Goal: Task Accomplishment & Management: Use online tool/utility

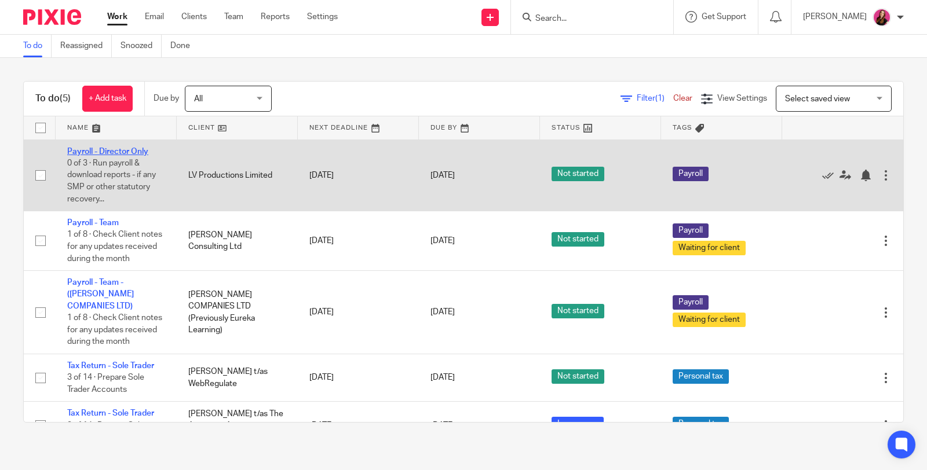
click at [141, 152] on link "Payroll - Director Only" at bounding box center [107, 152] width 81 height 8
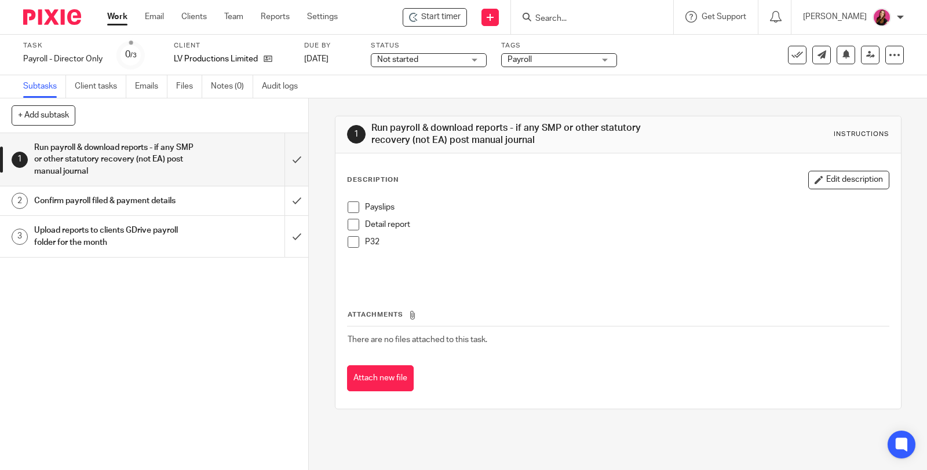
drag, startPoint x: 350, startPoint y: 203, endPoint x: 346, endPoint y: 218, distance: 16.0
click at [350, 203] on span at bounding box center [353, 208] width 12 height 12
click at [347, 223] on span at bounding box center [353, 225] width 12 height 12
click at [349, 244] on span at bounding box center [353, 242] width 12 height 12
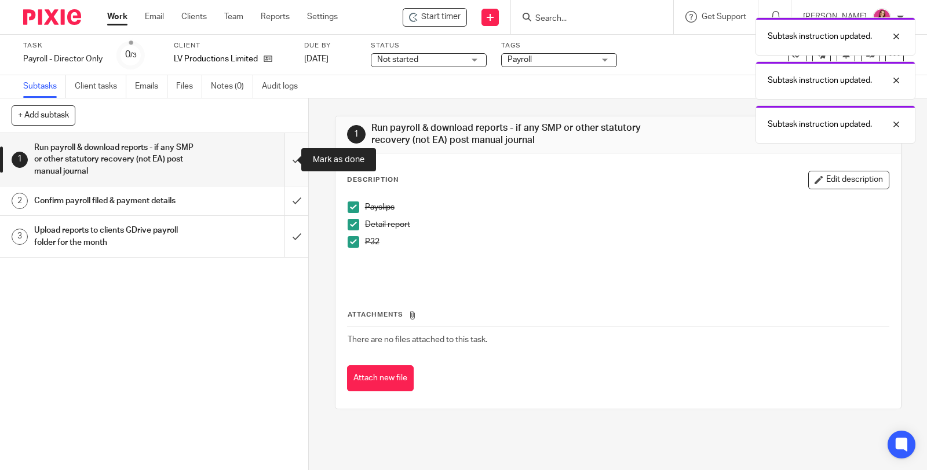
click at [281, 159] on input "submit" at bounding box center [154, 159] width 308 height 53
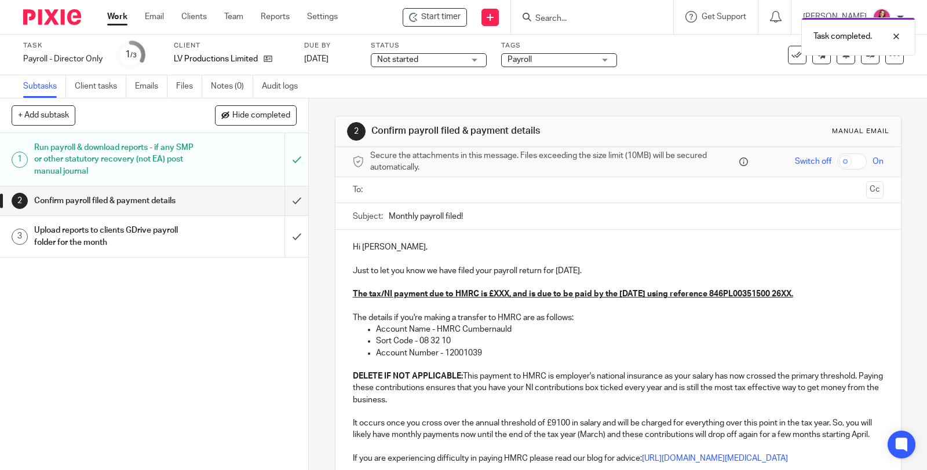
click at [496, 191] on input "text" at bounding box center [617, 190] width 486 height 13
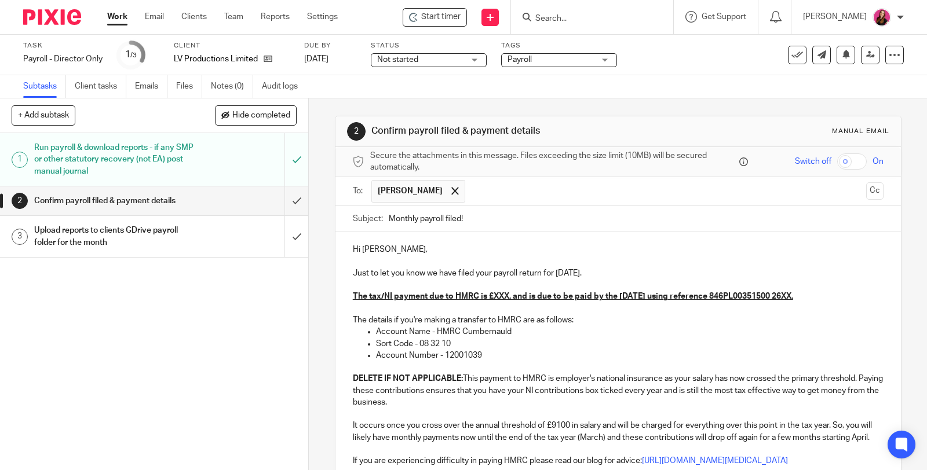
click at [506, 296] on u "The tax/NI payment due to HMRC is £XXX, and is due to be paid by the 22nd Octob…" at bounding box center [573, 296] width 440 height 8
click at [802, 296] on u "The tax/NI payment due to HMRC is £157.13, and is due to be paid by the 22nd Oc…" at bounding box center [577, 296] width 449 height 8
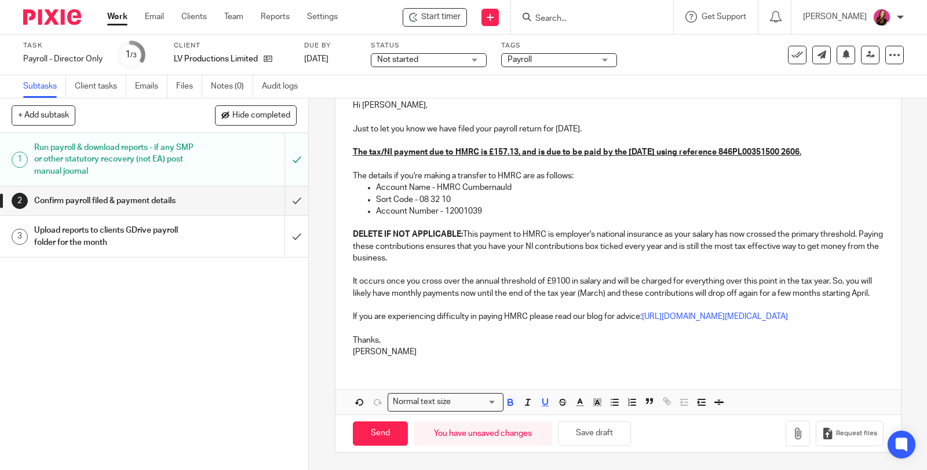
scroll to position [164, 0]
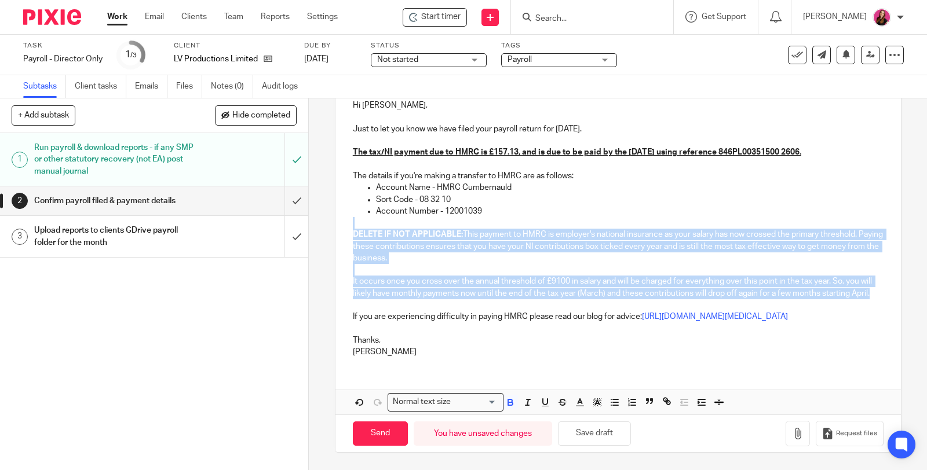
drag, startPoint x: 385, startPoint y: 288, endPoint x: 335, endPoint y: 203, distance: 98.6
click at [335, 203] on div "Hi Leah, Just to let you know we have filed your payroll return for September 2…" at bounding box center [617, 227] width 565 height 279
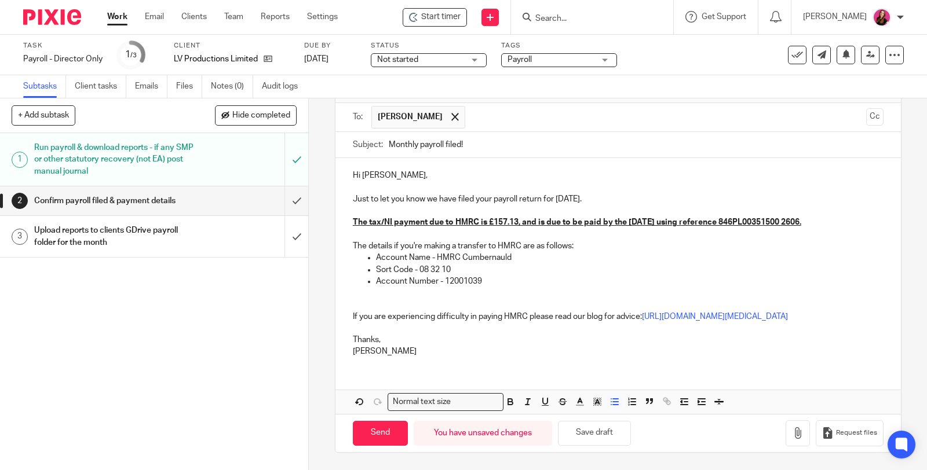
scroll to position [71, 0]
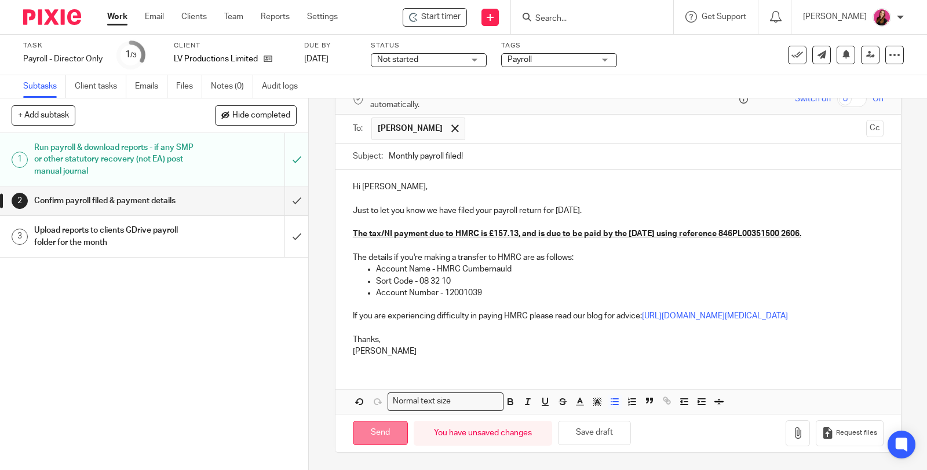
click at [384, 440] on input "Send" at bounding box center [380, 433] width 55 height 25
type input "Sent"
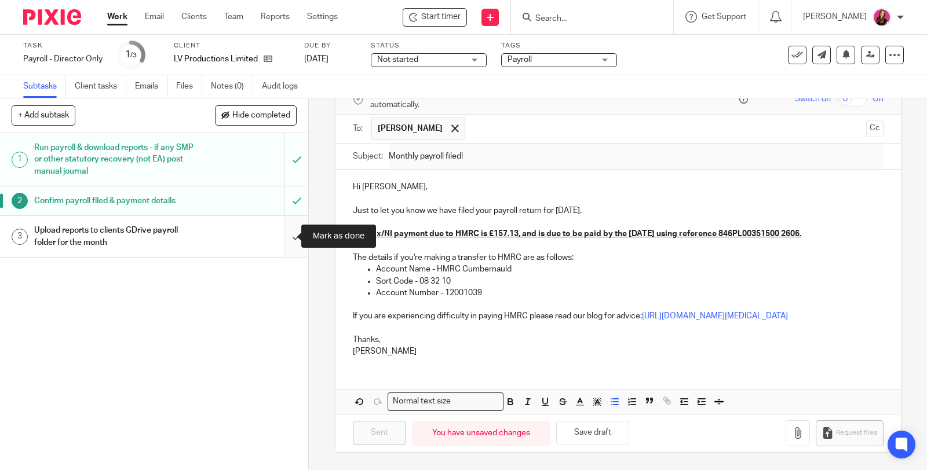
click at [280, 233] on input "submit" at bounding box center [154, 236] width 308 height 41
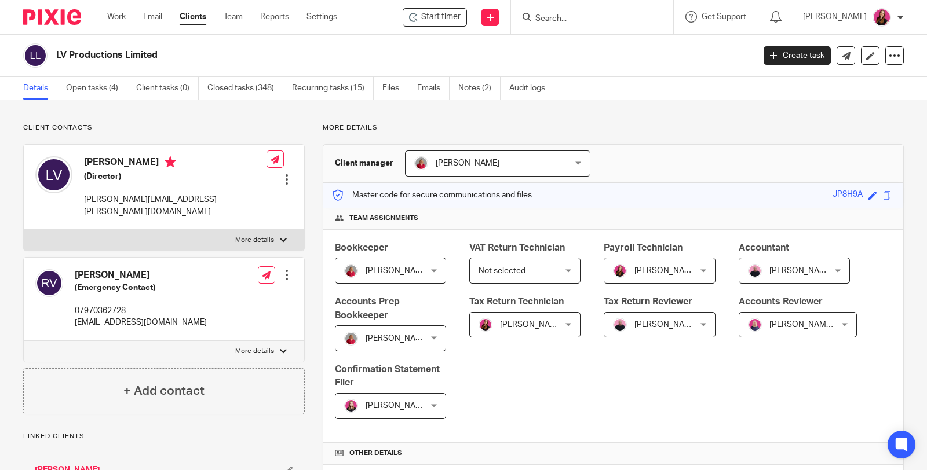
scroll to position [386, 0]
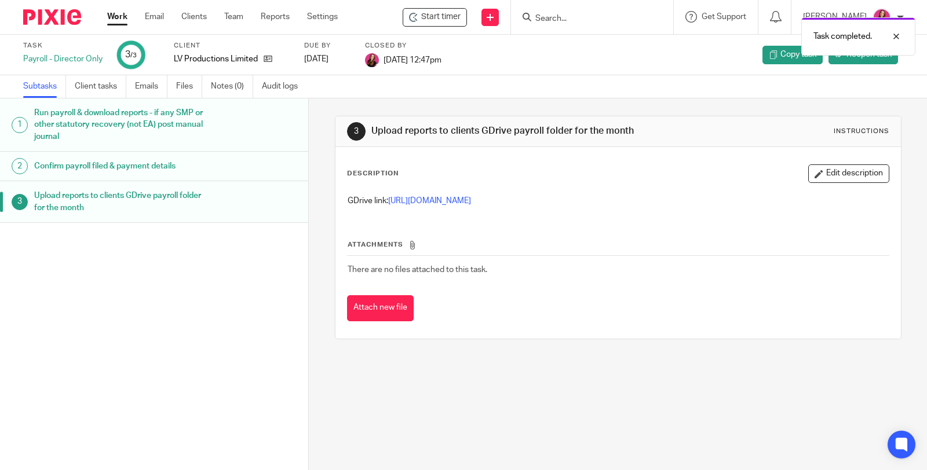
click at [116, 16] on link "Work" at bounding box center [117, 17] width 20 height 12
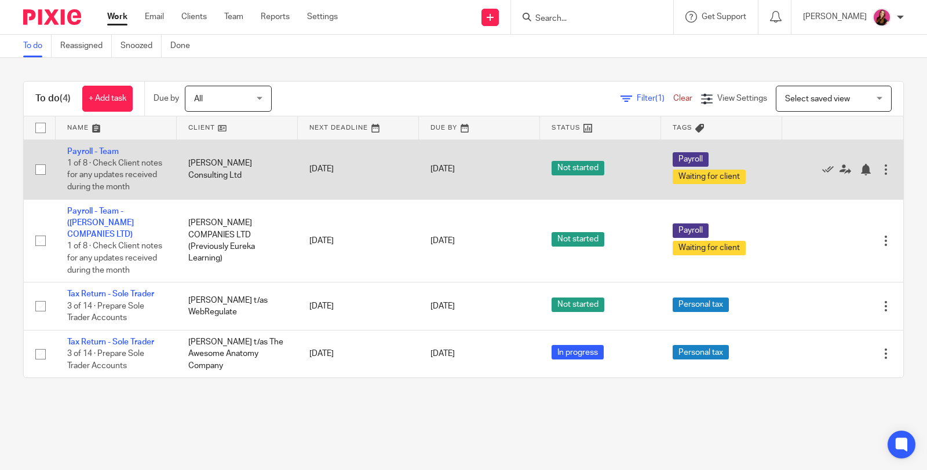
drag, startPoint x: 100, startPoint y: 153, endPoint x: 93, endPoint y: 146, distance: 9.8
click at [100, 153] on link "Payroll - Team" at bounding box center [93, 152] width 52 height 8
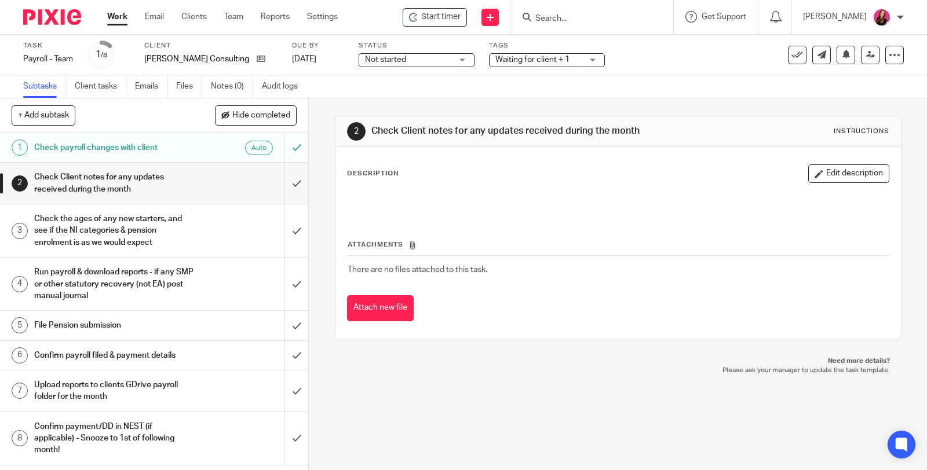
drag, startPoint x: 572, startPoint y: 64, endPoint x: 556, endPoint y: 76, distance: 20.3
click at [570, 65] on div "Waiting for client + 1" at bounding box center [547, 60] width 116 height 14
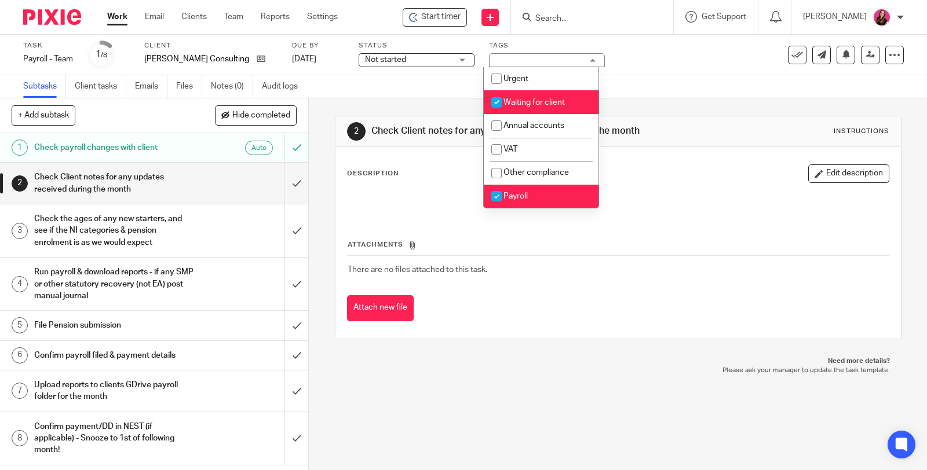
click at [505, 102] on input "checkbox" at bounding box center [496, 102] width 22 height 22
checkbox input "false"
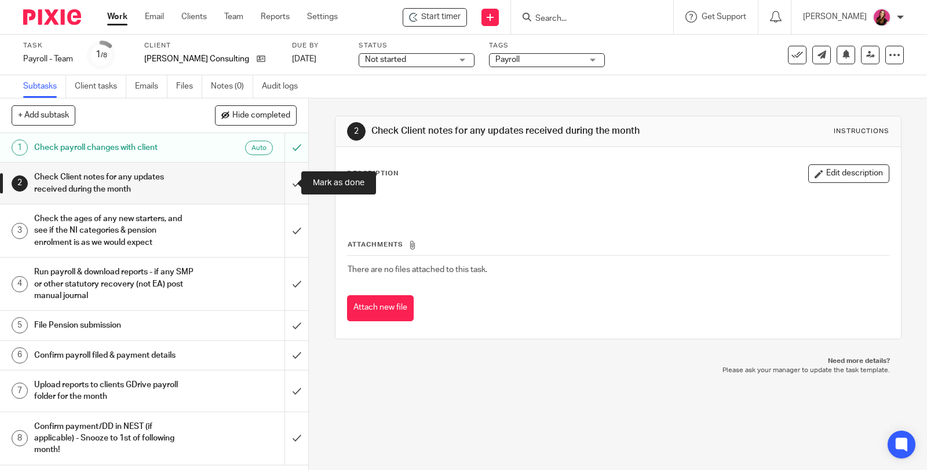
click at [288, 185] on input "submit" at bounding box center [154, 183] width 308 height 41
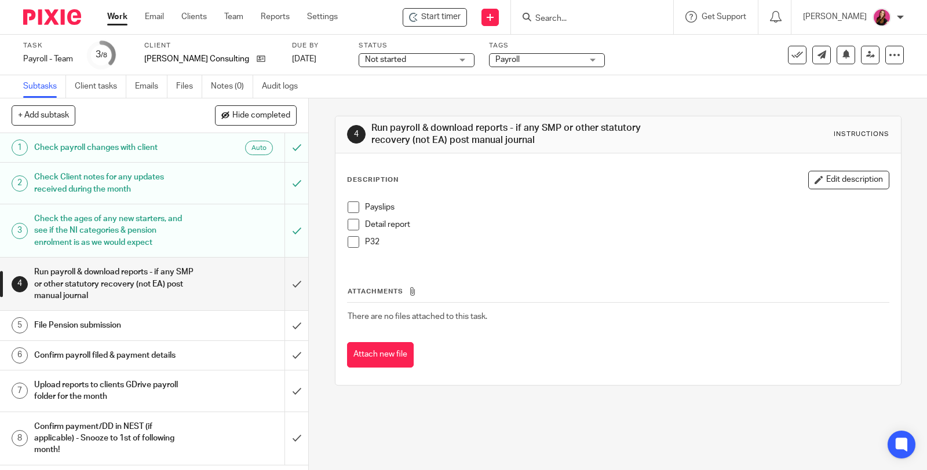
drag, startPoint x: 349, startPoint y: 204, endPoint x: 349, endPoint y: 220, distance: 15.6
click at [349, 204] on span at bounding box center [353, 208] width 12 height 12
click at [349, 221] on span at bounding box center [353, 225] width 12 height 12
click at [348, 243] on span at bounding box center [353, 242] width 12 height 12
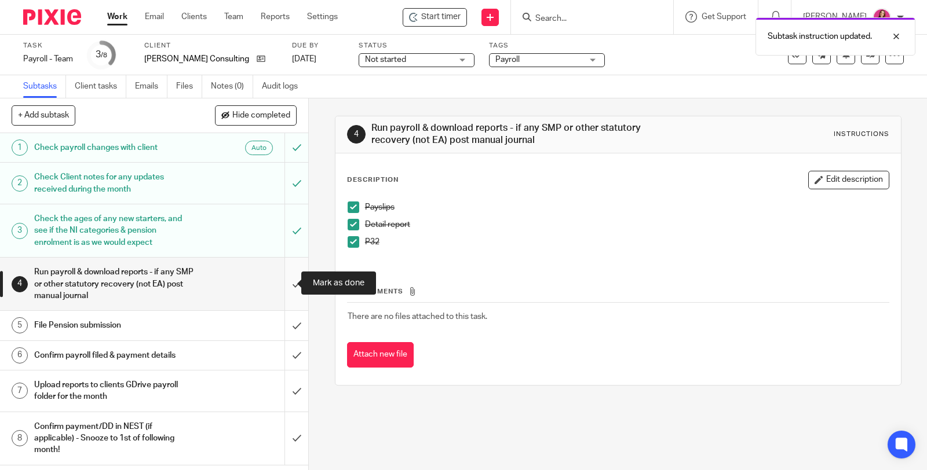
click at [281, 284] on input "submit" at bounding box center [154, 284] width 308 height 53
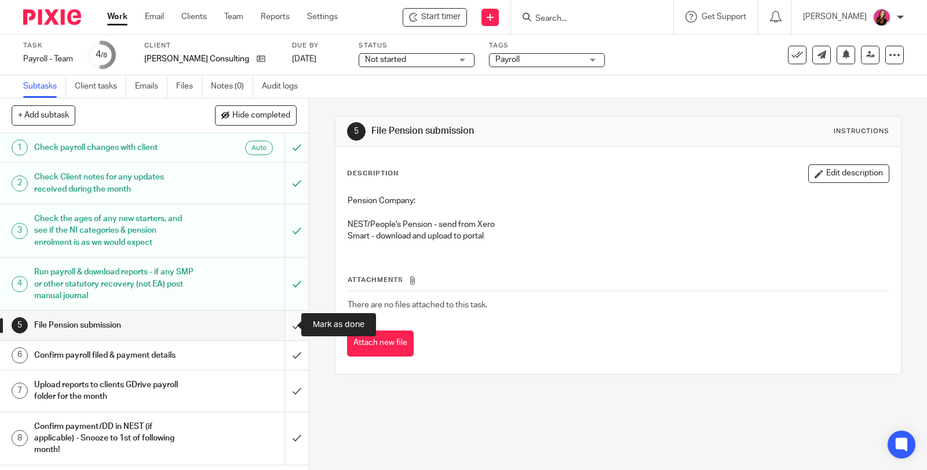
click at [283, 324] on input "submit" at bounding box center [154, 325] width 308 height 29
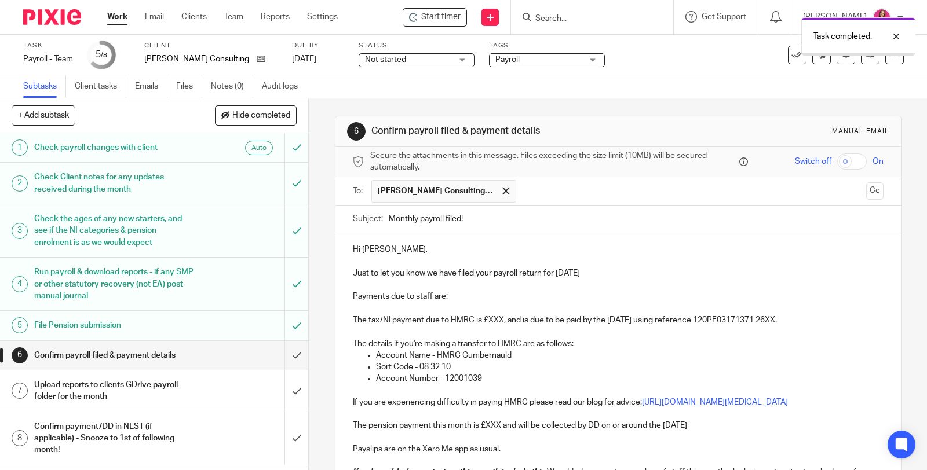
click at [479, 295] on p "Payments due to staff are:" at bounding box center [618, 297] width 530 height 12
click at [468, 298] on p "Payments due to staff are:" at bounding box center [618, 297] width 530 height 12
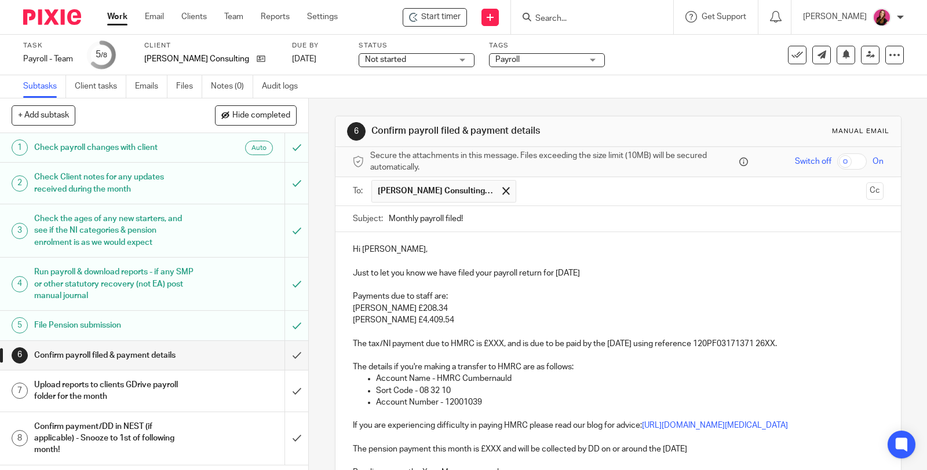
scroll to position [129, 0]
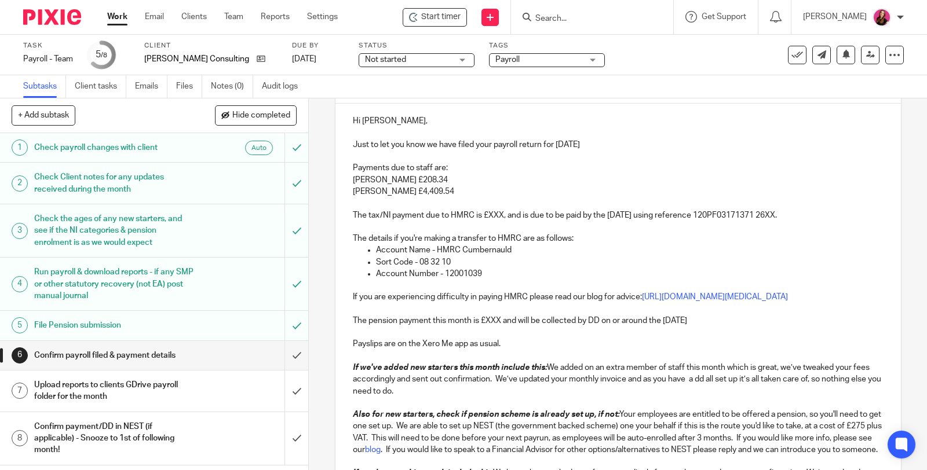
click at [499, 214] on p "The tax/NI payment due to HMRC is £XXX, and is due to be paid by the 22nd Octob…" at bounding box center [618, 209] width 530 height 24
click at [826, 214] on p "The tax/NI payment due to HMRC is £590.46, and is due to be paid by the 22nd Oc…" at bounding box center [618, 209] width 530 height 24
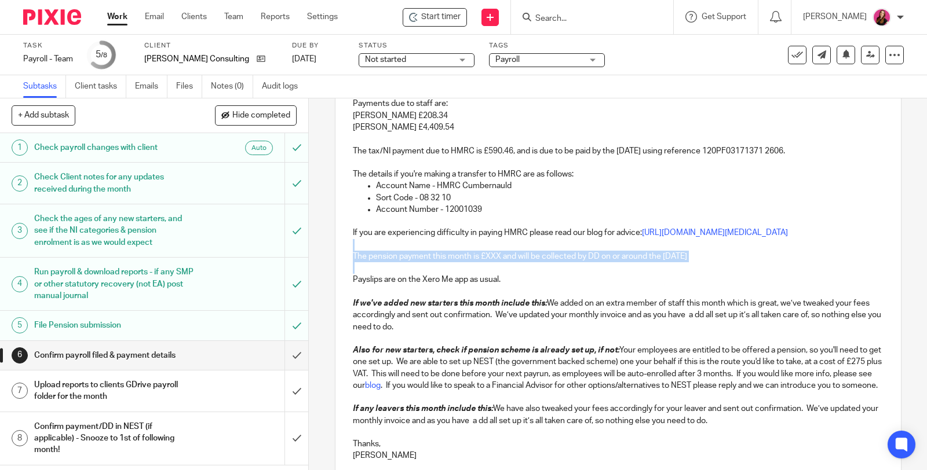
drag, startPoint x: 762, startPoint y: 272, endPoint x: 340, endPoint y: 255, distance: 421.9
click at [340, 255] on div "Hi Jesse, Just to let you know we have filed your payroll return for September …" at bounding box center [617, 254] width 565 height 431
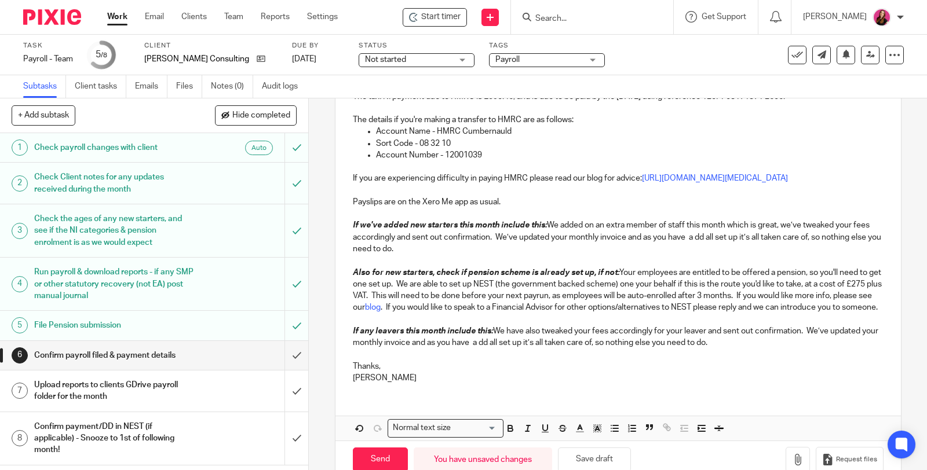
scroll to position [294, 0]
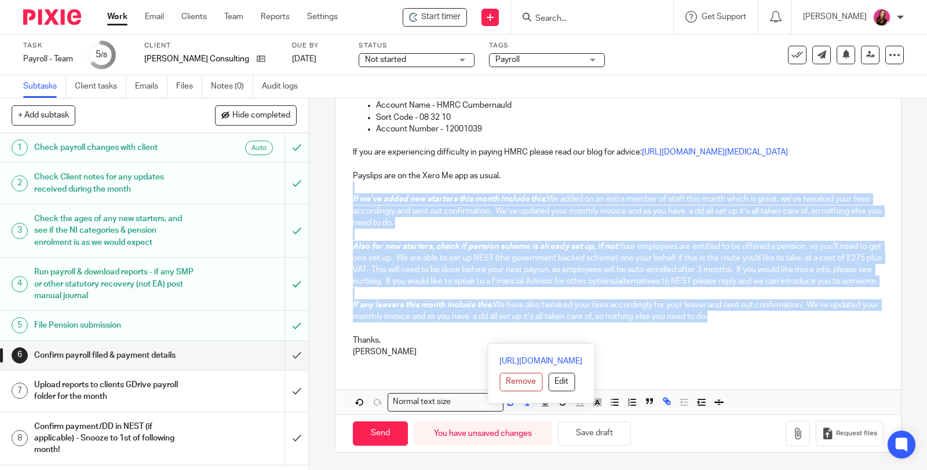
drag, startPoint x: 777, startPoint y: 321, endPoint x: 349, endPoint y: 180, distance: 451.0
click at [349, 180] on div "Hi Jesse, Just to let you know we have filed your payroll return for September …" at bounding box center [617, 163] width 565 height 408
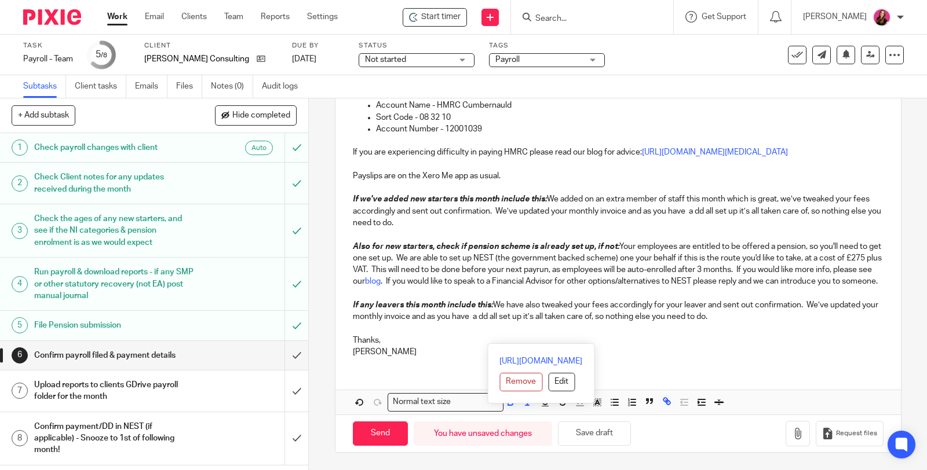
scroll to position [194, 0]
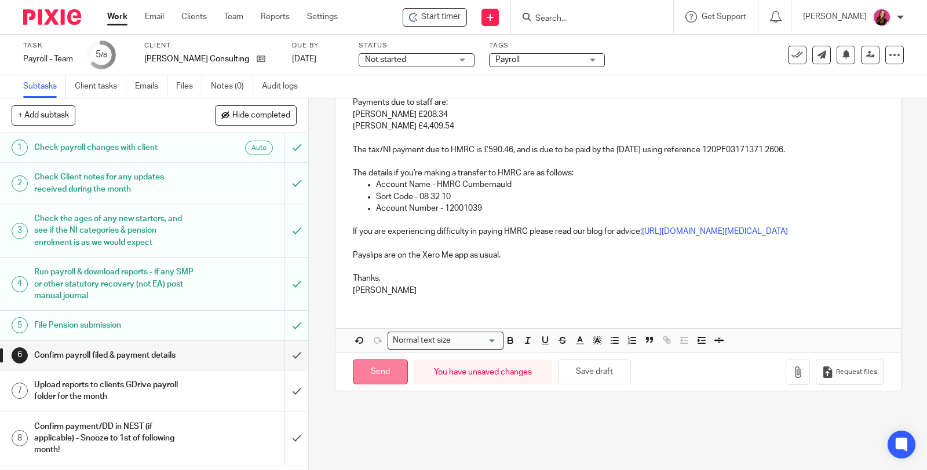
click at [387, 385] on input "Send" at bounding box center [380, 372] width 55 height 25
type input "Sent"
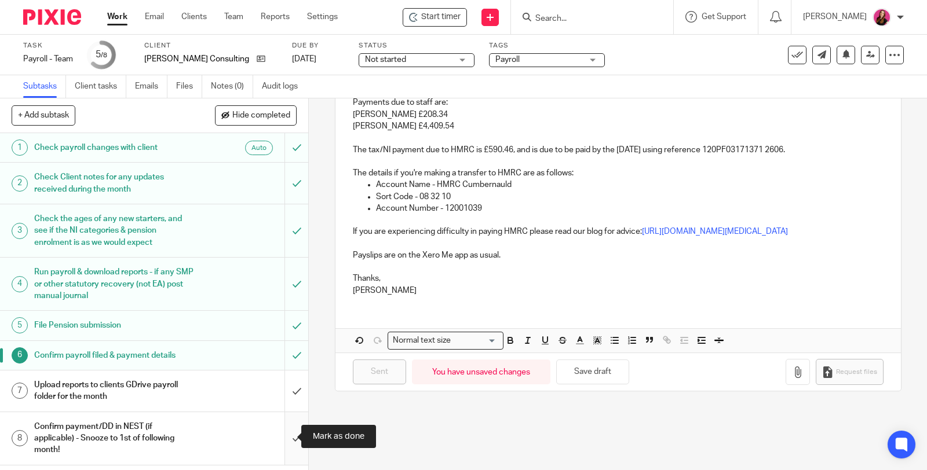
click at [288, 438] on input "submit" at bounding box center [154, 438] width 308 height 53
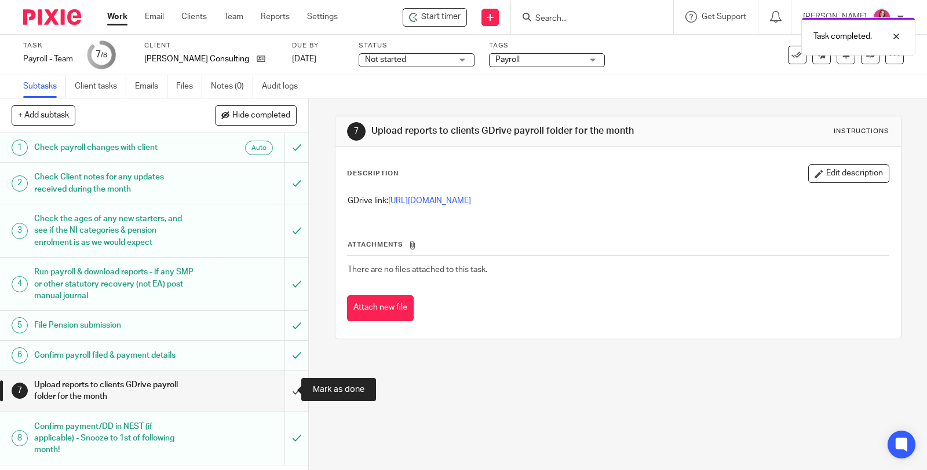
click at [280, 389] on input "submit" at bounding box center [154, 391] width 308 height 41
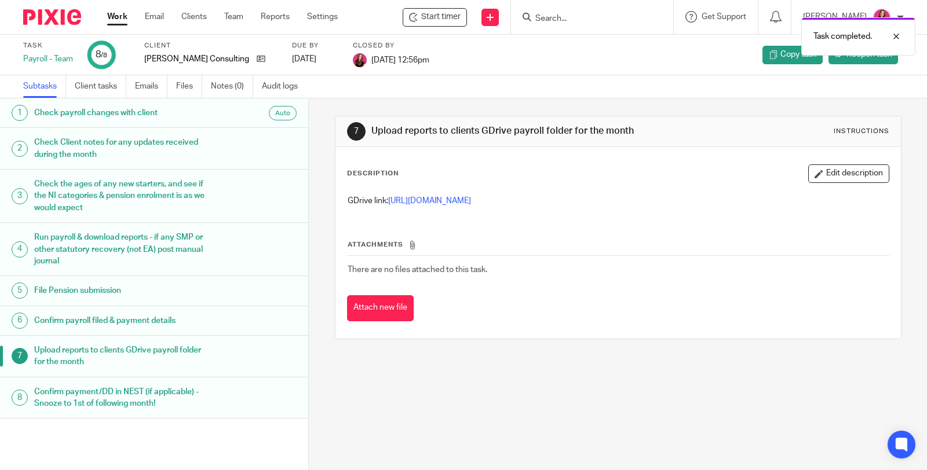
click at [118, 19] on link "Work" at bounding box center [117, 17] width 20 height 12
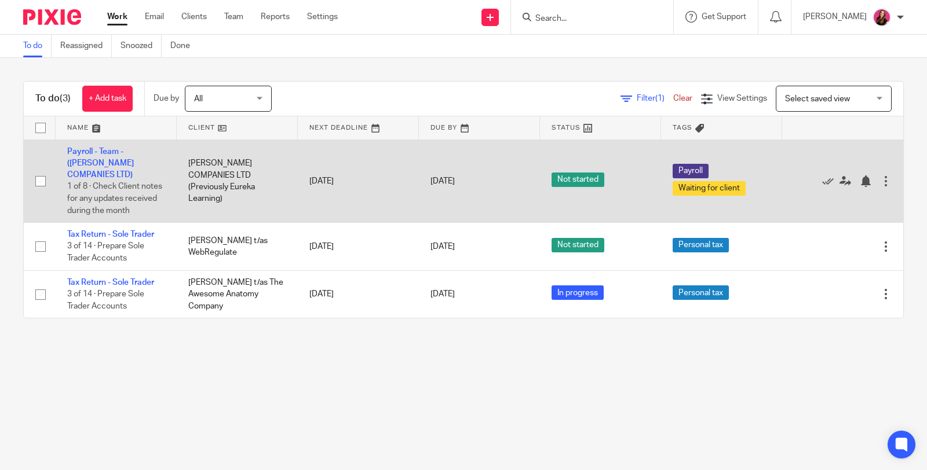
drag, startPoint x: 0, startPoint y: 0, endPoint x: 137, endPoint y: 157, distance: 208.5
click at [117, 151] on link "Payroll - Team - ([PERSON_NAME] COMPANIES LTD)" at bounding box center [100, 164] width 67 height 32
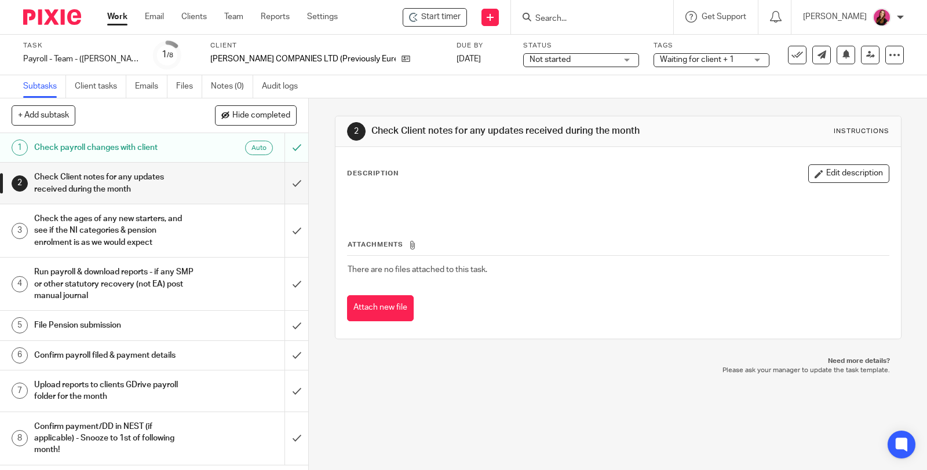
click at [743, 59] on div "Waiting for client + 1" at bounding box center [711, 60] width 116 height 14
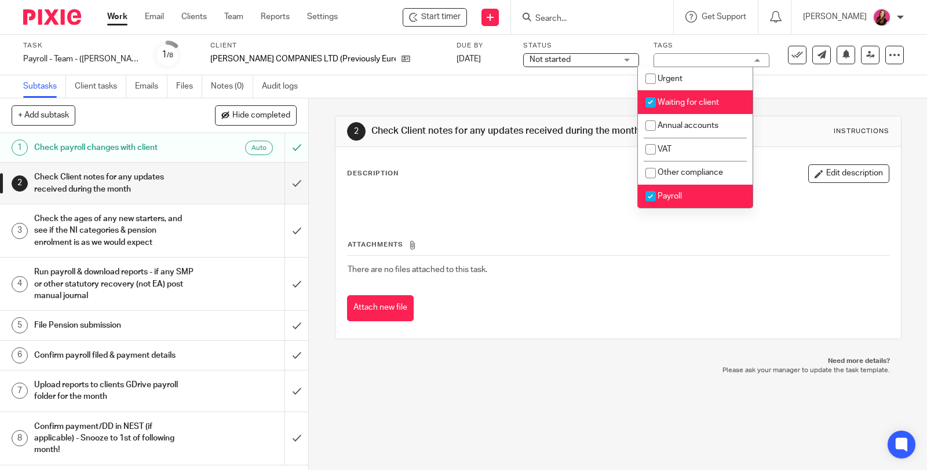
click at [686, 100] on span "Waiting for client" at bounding box center [687, 102] width 61 height 8
checkbox input "false"
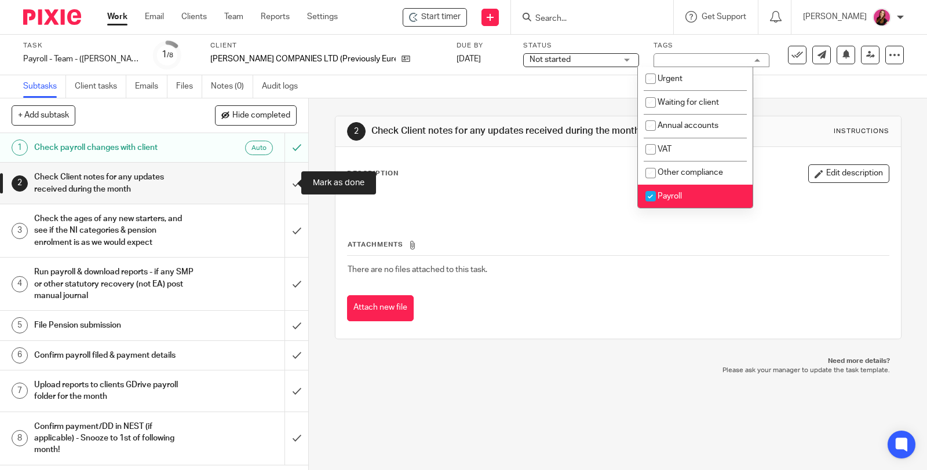
click at [283, 181] on input "submit" at bounding box center [154, 183] width 308 height 41
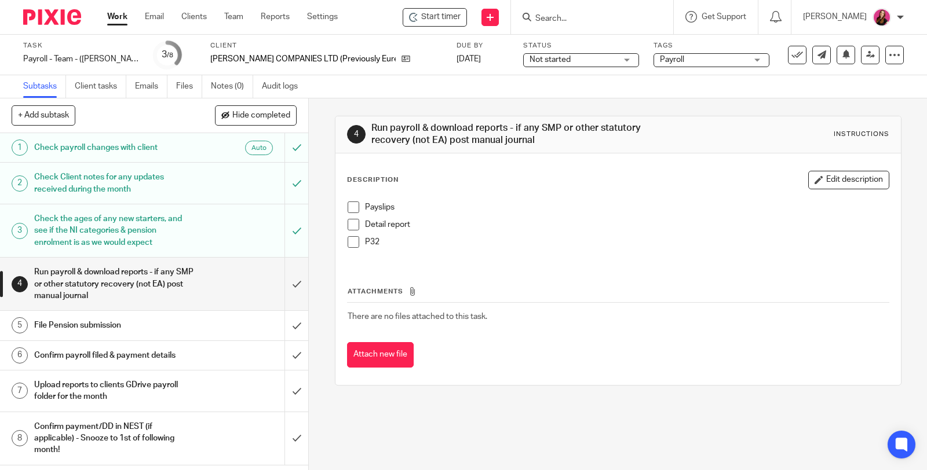
drag, startPoint x: 346, startPoint y: 210, endPoint x: 350, endPoint y: 230, distance: 20.8
click at [347, 210] on span at bounding box center [353, 208] width 12 height 12
click at [350, 228] on span at bounding box center [353, 225] width 12 height 12
click at [350, 245] on span at bounding box center [353, 242] width 12 height 12
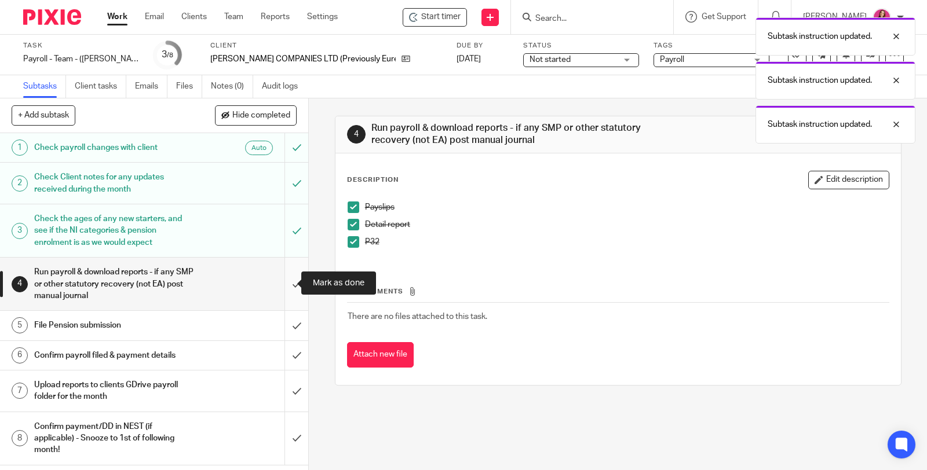
click at [283, 283] on input "submit" at bounding box center [154, 284] width 308 height 53
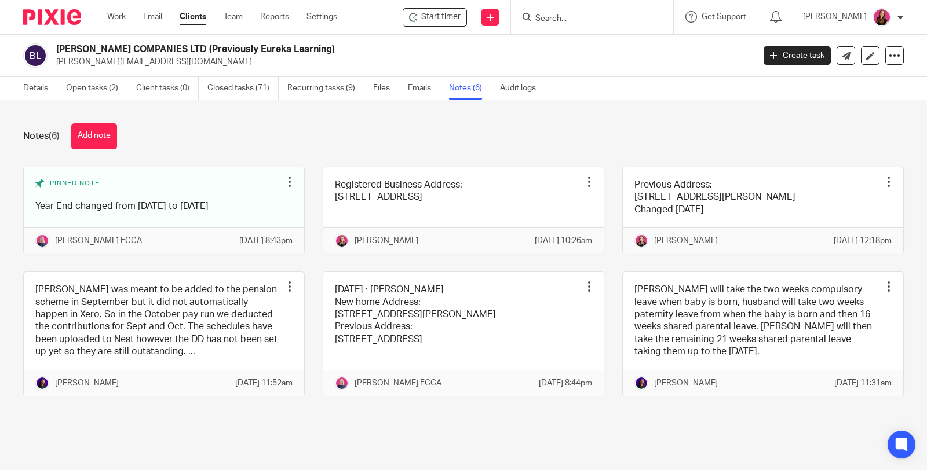
scroll to position [101, 0]
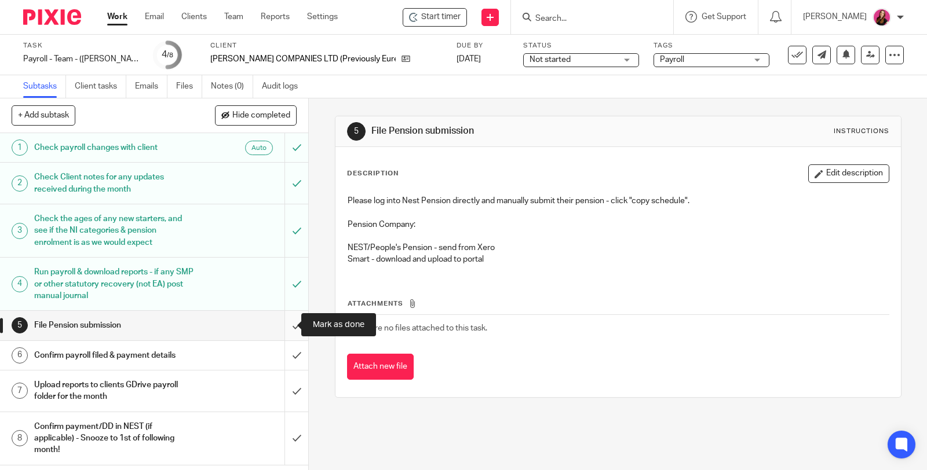
click at [284, 325] on input "submit" at bounding box center [154, 325] width 308 height 29
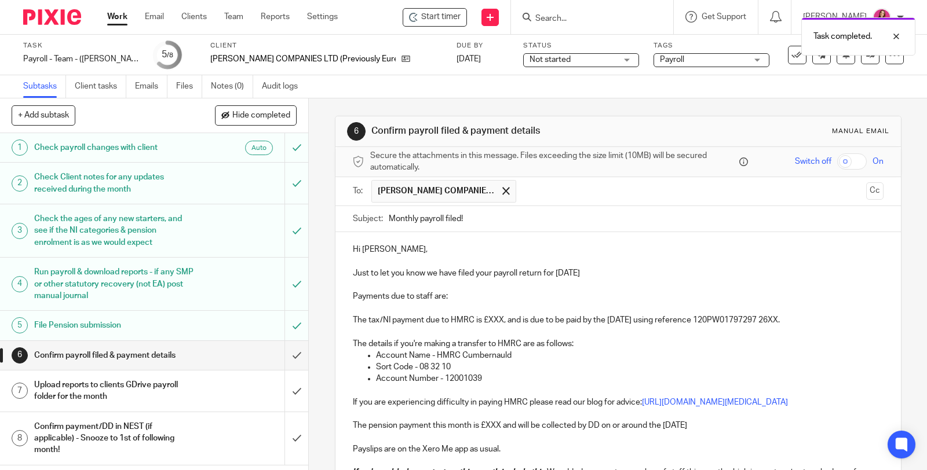
click at [499, 317] on p "The tax/NI payment due to HMRC is £XXX, and is due to be paid by the 22nd Octob…" at bounding box center [618, 315] width 530 height 24
click at [829, 318] on p "The tax/NI payment due to HMRC is £449.46, and is due to be paid by the 22nd Oc…" at bounding box center [618, 315] width 530 height 24
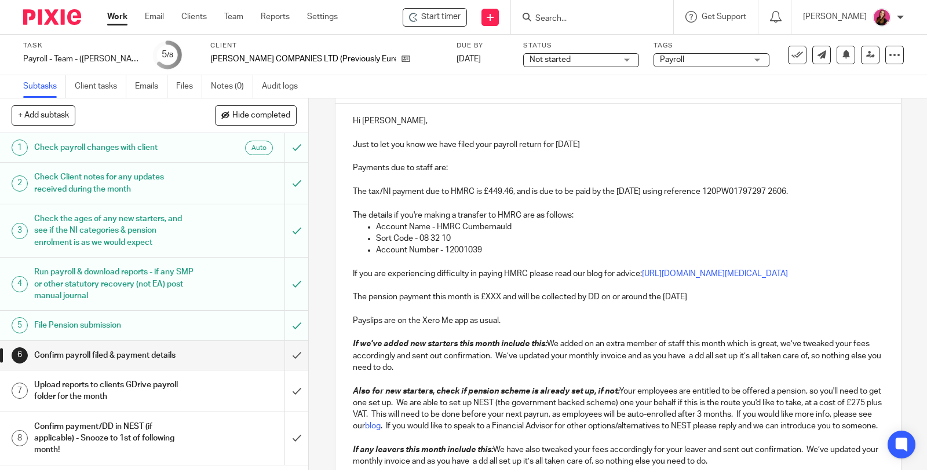
click at [498, 303] on p "The pension payment this month is £XXX and will be collected by DD on or around…" at bounding box center [618, 297] width 530 height 12
click at [508, 192] on p "The tax/NI payment due to HMRC is £449.46, and is due to be paid by the 22nd Oc…" at bounding box center [618, 186] width 530 height 24
click at [497, 303] on p "The pension payment this month is £XXX and will be collected by DD on or around…" at bounding box center [618, 297] width 530 height 12
click at [747, 303] on p "The pension payment this month is £449.46 and will be collected by DD on or aro…" at bounding box center [618, 297] width 530 height 12
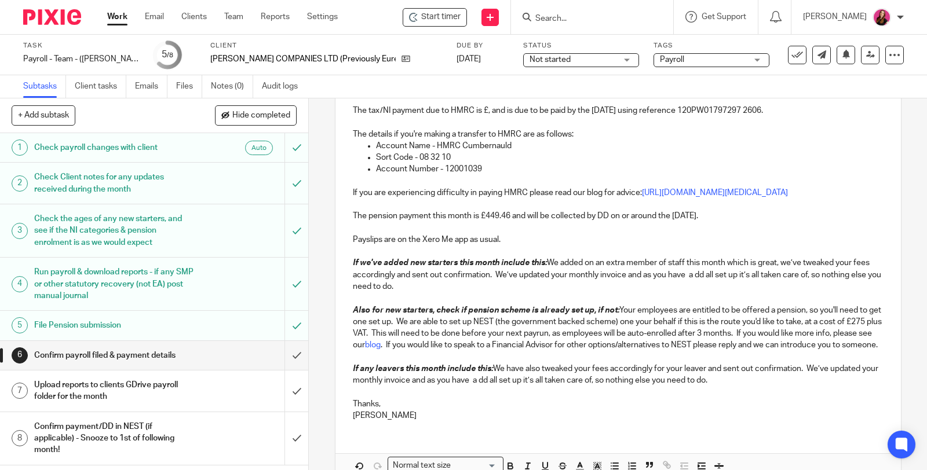
scroll to position [257, 0]
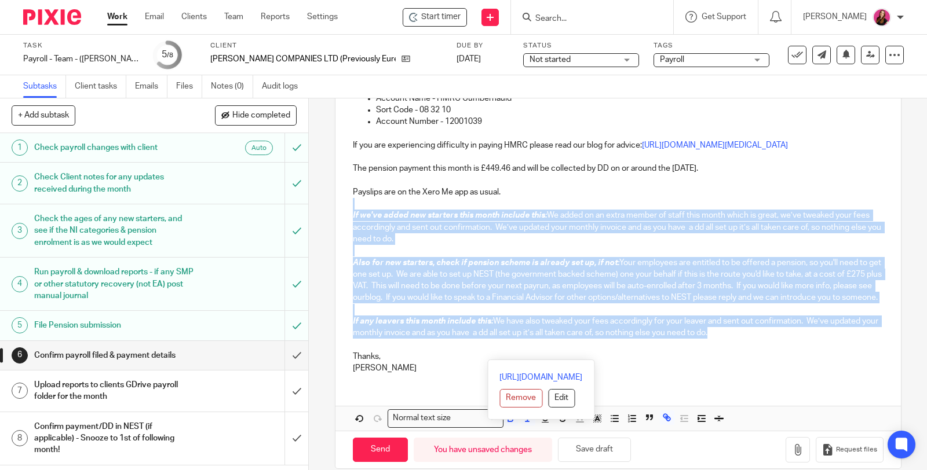
drag, startPoint x: 730, startPoint y: 355, endPoint x: 354, endPoint y: 212, distance: 401.6
click at [354, 212] on div "Hi Sarah, Just to let you know we have filed your payroll return for September …" at bounding box center [617, 179] width 565 height 408
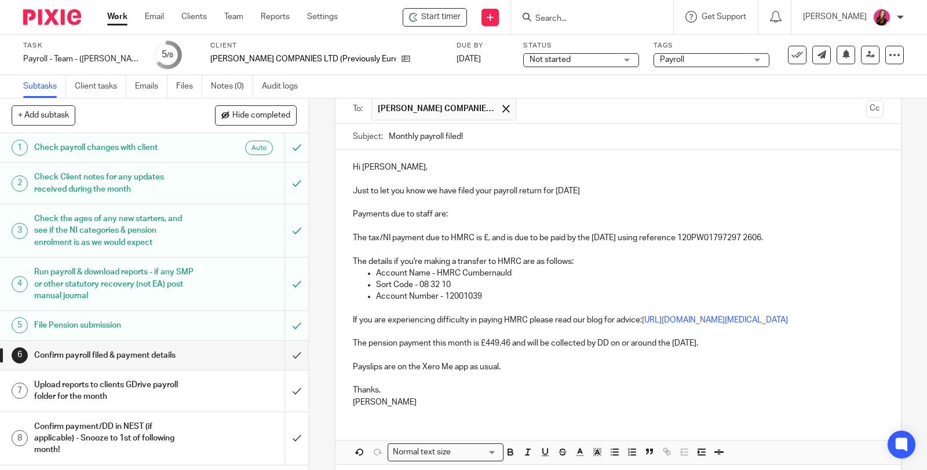
scroll to position [65, 0]
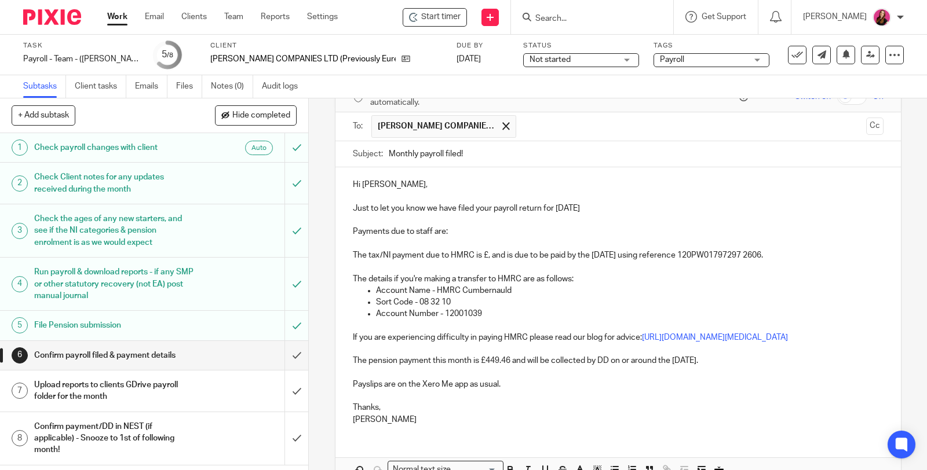
click at [752, 367] on p "The pension payment this month is £449.46 and will be collected by DD on or aro…" at bounding box center [618, 361] width 530 height 12
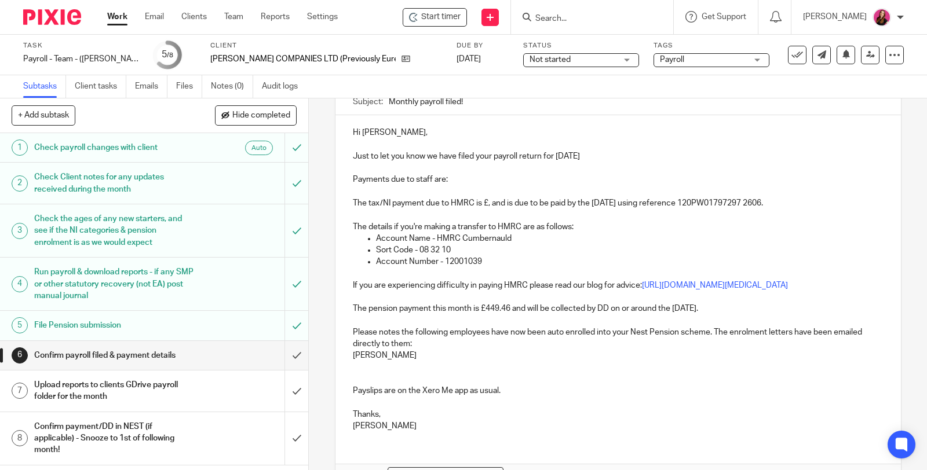
scroll to position [129, 0]
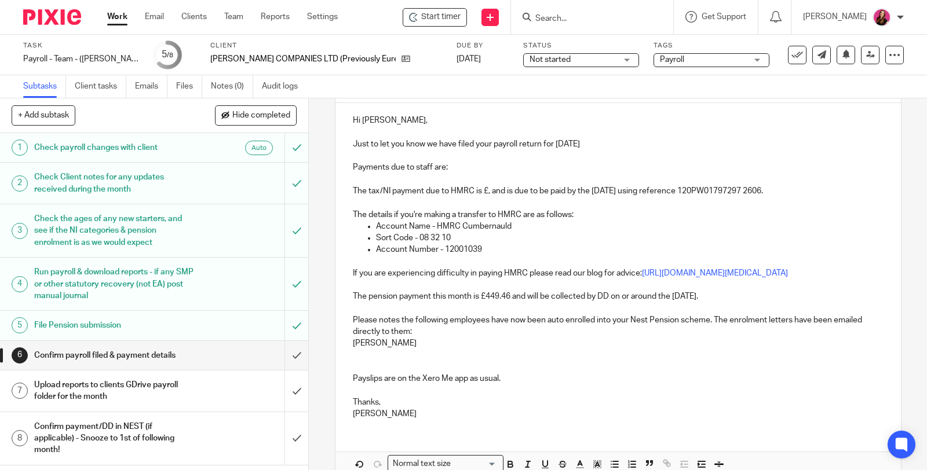
click at [407, 349] on p "Niall O'Kane" at bounding box center [618, 344] width 530 height 12
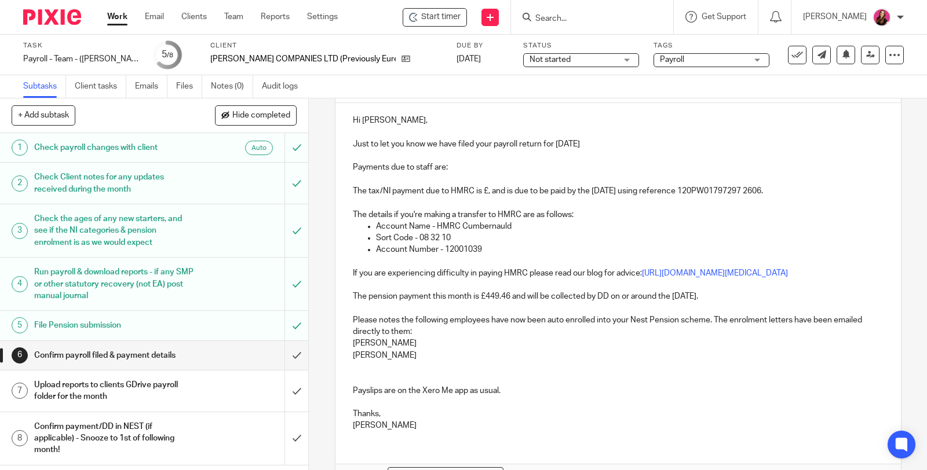
click at [413, 385] on p at bounding box center [618, 379] width 530 height 12
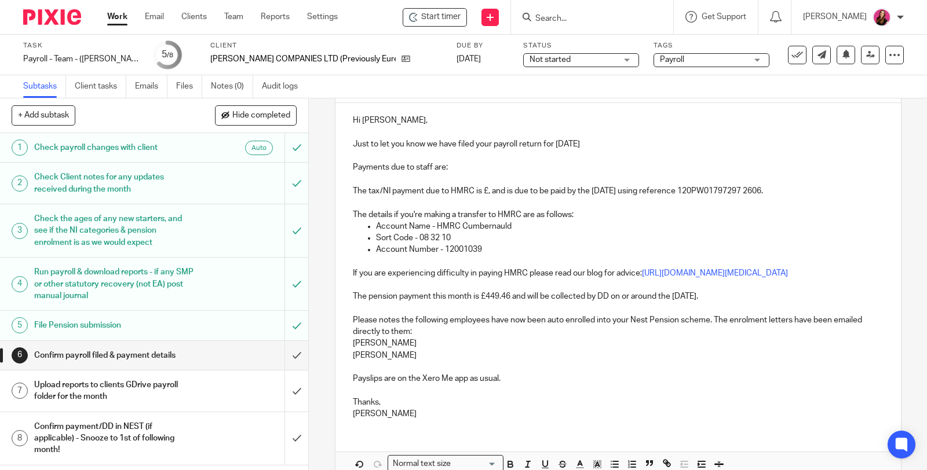
drag, startPoint x: 417, startPoint y: 369, endPoint x: 347, endPoint y: 320, distance: 85.2
click at [347, 320] on div "Hi Sarah, Just to let you know we have filed your payroll return for September …" at bounding box center [617, 265] width 565 height 325
click at [616, 373] on p at bounding box center [618, 367] width 530 height 12
click at [395, 330] on em "Please notes the following employees have now been auto enrolled into your Nest…" at bounding box center [608, 326] width 511 height 20
click at [722, 331] on em "Please note, the following employees have now been auto enrolled into your Nest…" at bounding box center [607, 326] width 508 height 20
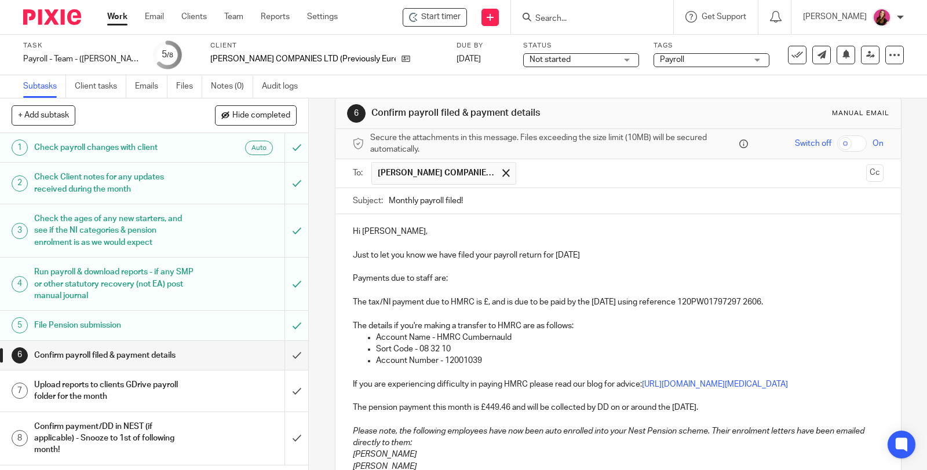
scroll to position [1, 0]
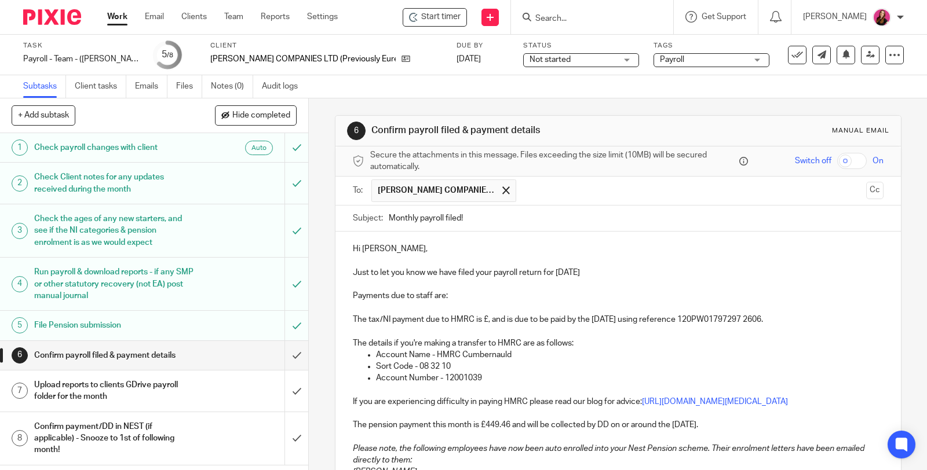
click at [459, 299] on p "Payments due to staff are:" at bounding box center [618, 296] width 530 height 12
click at [640, 273] on p "Just to let you know we have filed your payroll return for September 2025" at bounding box center [618, 273] width 530 height 12
click at [469, 290] on p "Payments due to staff are:" at bounding box center [618, 296] width 530 height 12
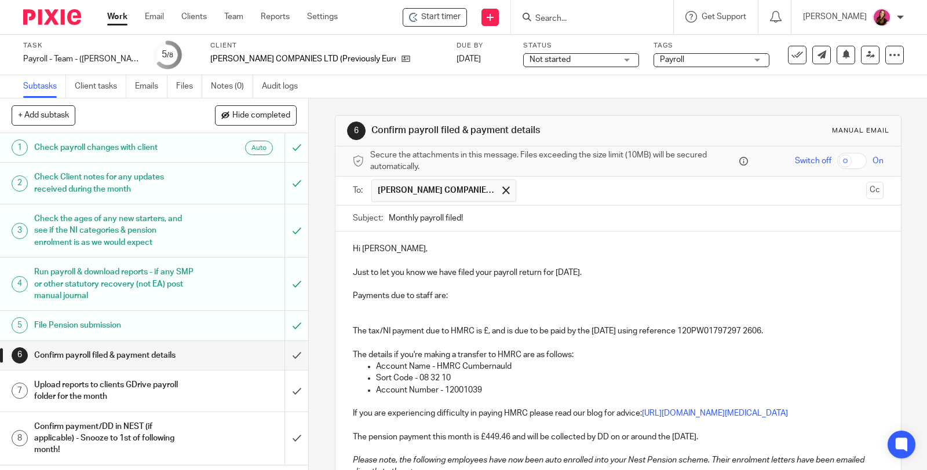
click at [486, 295] on p "Payments due to staff are:" at bounding box center [618, 296] width 530 height 12
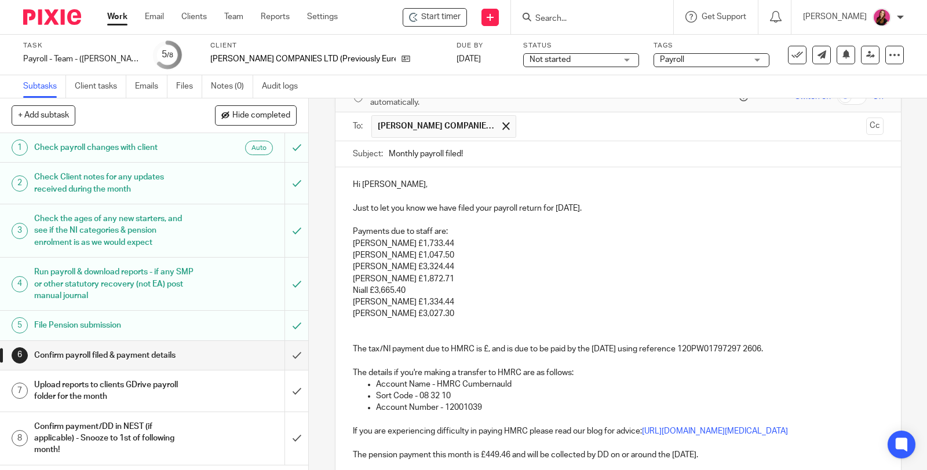
scroll to position [129, 0]
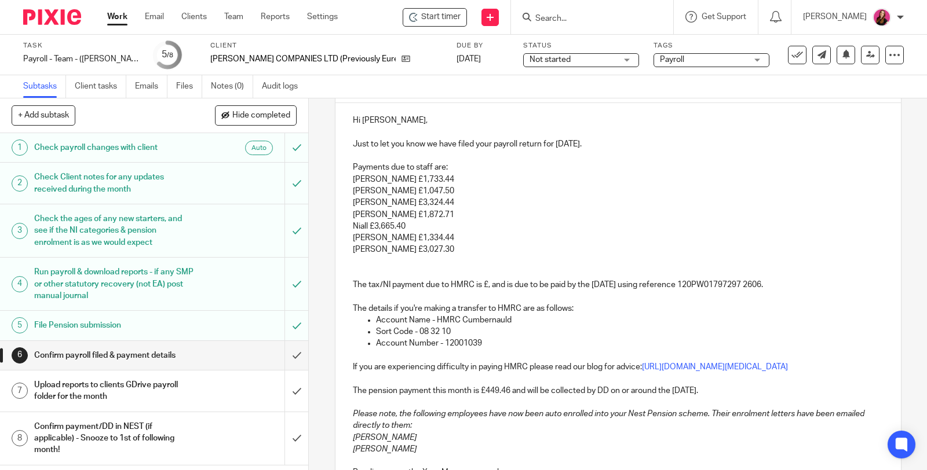
click at [484, 281] on p "The tax/NI payment due to HMRC is £, and is due to be paid by the 22nd October …" at bounding box center [618, 280] width 530 height 24
click at [492, 268] on p "The tax/NI payment due to HMRC is £1,007.94, and is due to be paid by the 22nd …" at bounding box center [618, 280] width 530 height 24
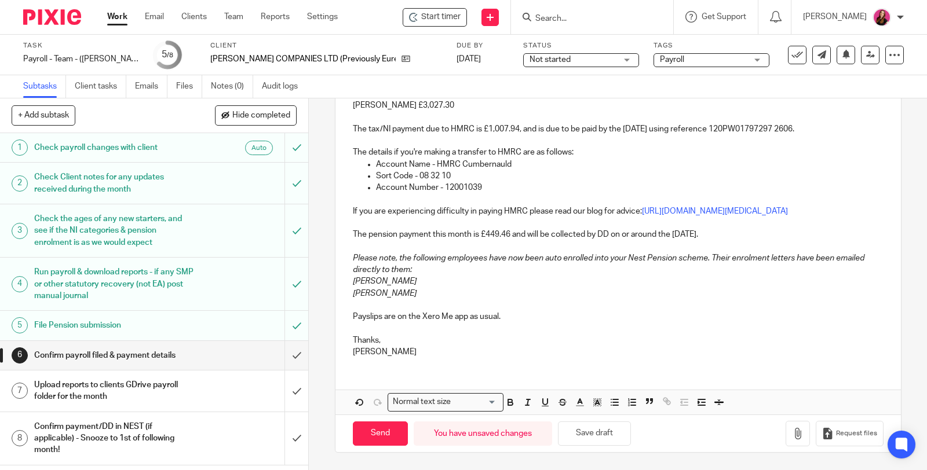
scroll to position [282, 0]
click at [383, 437] on input "Send" at bounding box center [380, 434] width 55 height 25
type input "Sent"
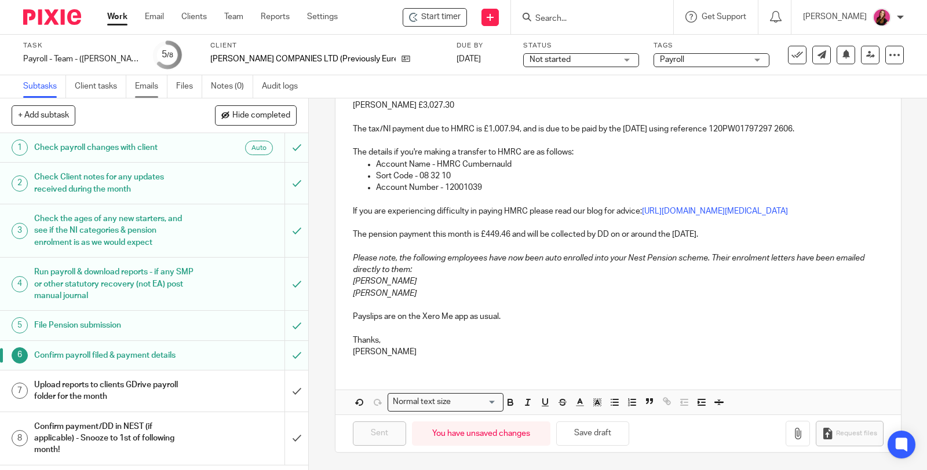
click at [155, 94] on link "Emails" at bounding box center [151, 86] width 32 height 23
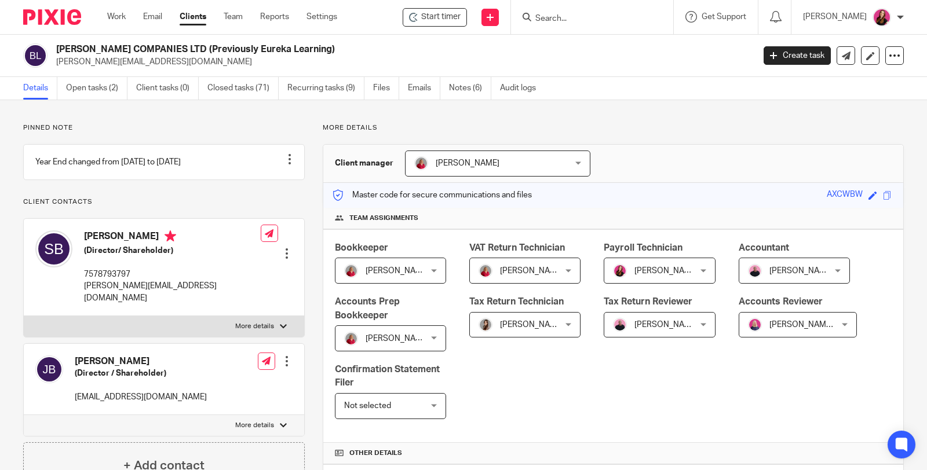
scroll to position [386, 0]
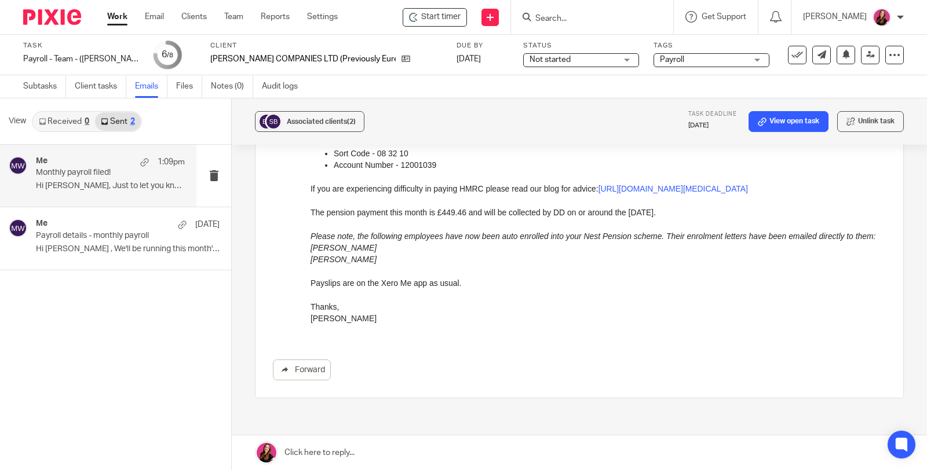
scroll to position [400, 0]
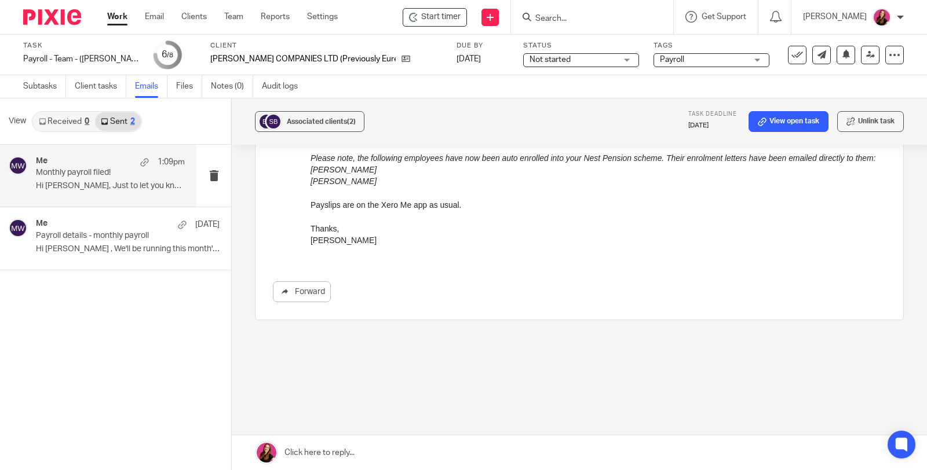
click at [349, 453] on link at bounding box center [579, 452] width 695 height 35
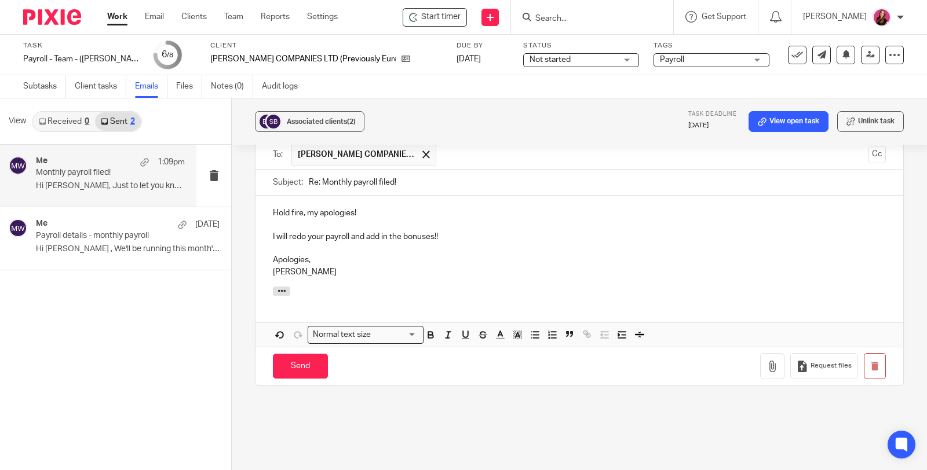
scroll to position [690, 0]
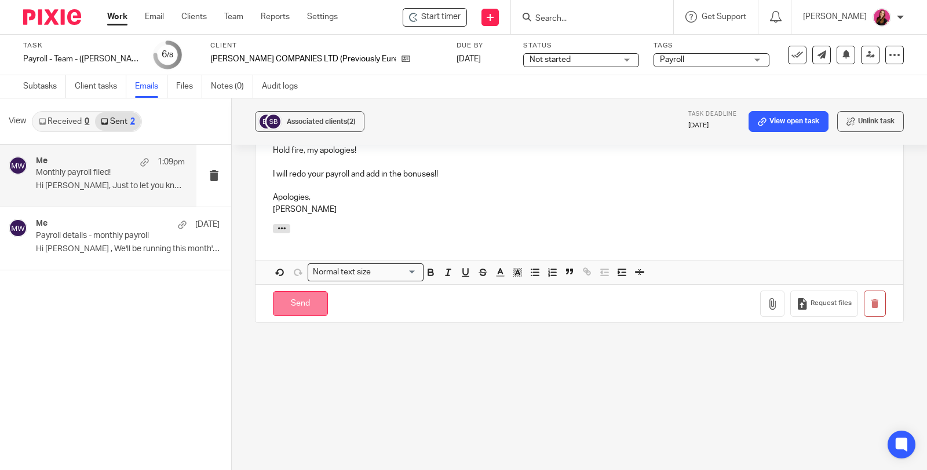
click at [290, 298] on input "Send" at bounding box center [300, 303] width 55 height 25
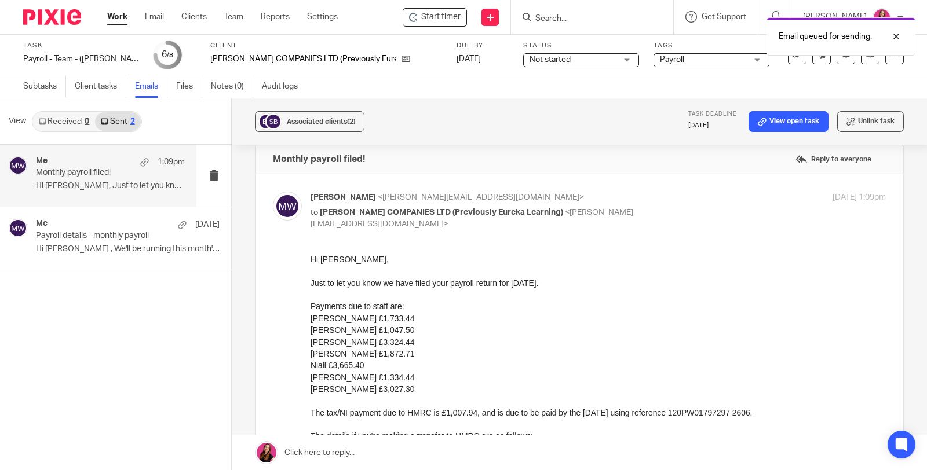
scroll to position [13, 0]
drag, startPoint x: 616, startPoint y: 506, endPoint x: 360, endPoint y: 341, distance: 305.0
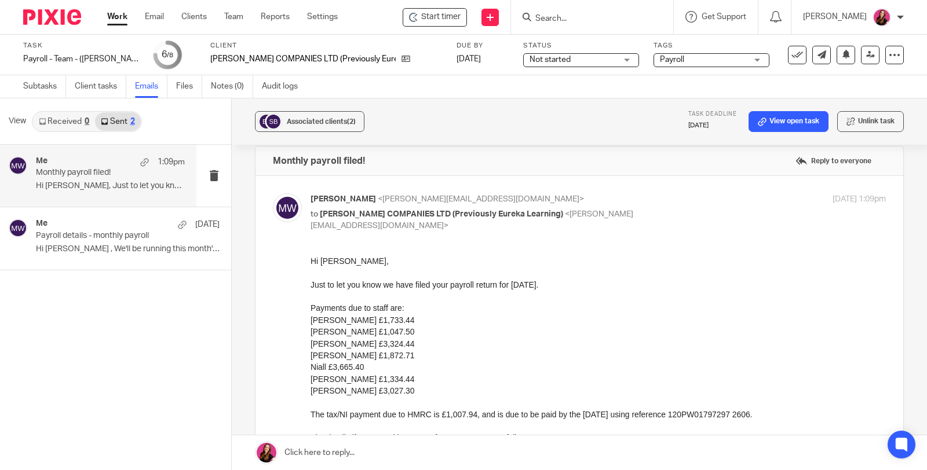
drag, startPoint x: 617, startPoint y: 503, endPoint x: 466, endPoint y: 411, distance: 177.0
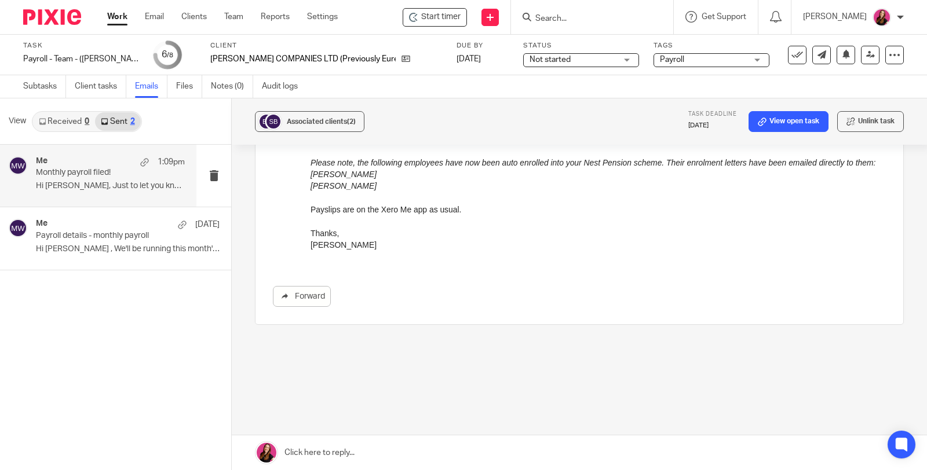
scroll to position [400, 0]
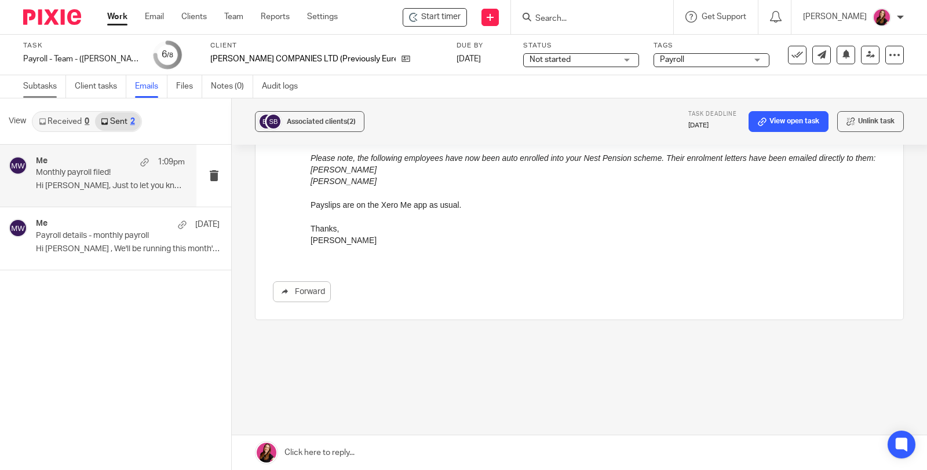
click at [39, 91] on link "Subtasks" at bounding box center [44, 86] width 43 height 23
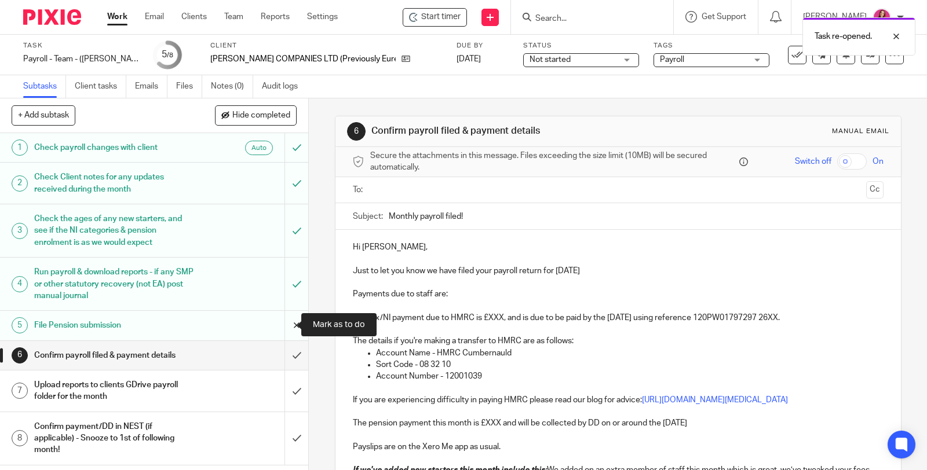
click at [281, 323] on input "submit" at bounding box center [154, 325] width 308 height 29
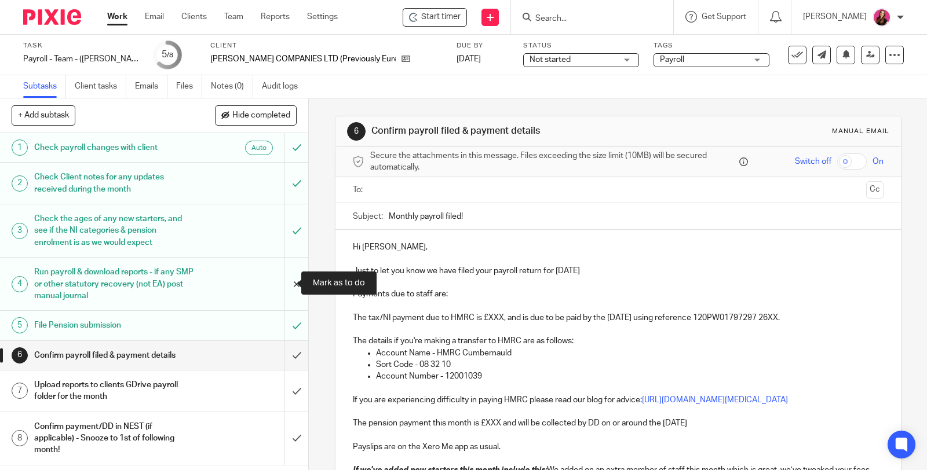
click at [284, 282] on input "submit" at bounding box center [154, 284] width 308 height 53
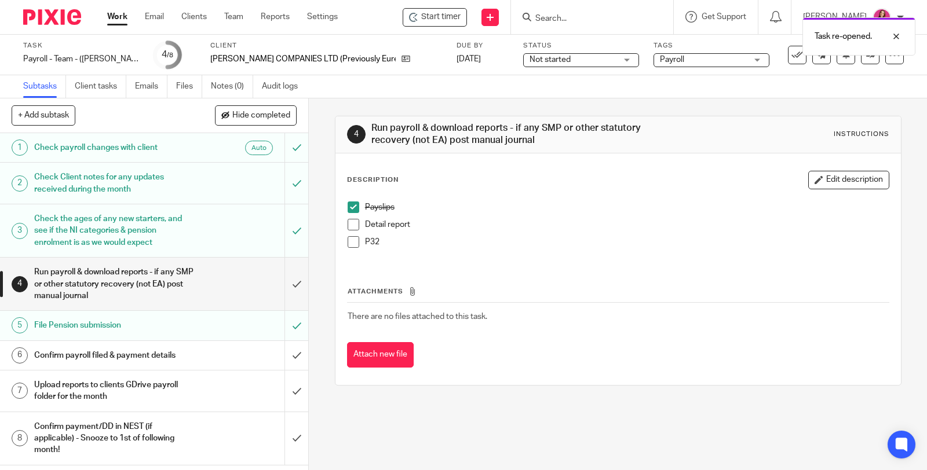
drag, startPoint x: 352, startPoint y: 224, endPoint x: 350, endPoint y: 240, distance: 16.3
click at [352, 224] on span at bounding box center [353, 225] width 12 height 12
click at [350, 240] on span at bounding box center [353, 242] width 12 height 12
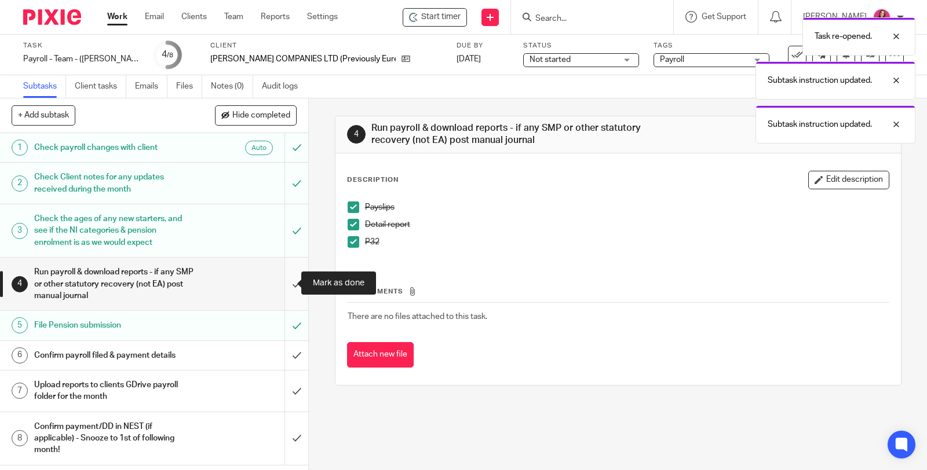
click at [285, 283] on input "submit" at bounding box center [154, 284] width 308 height 53
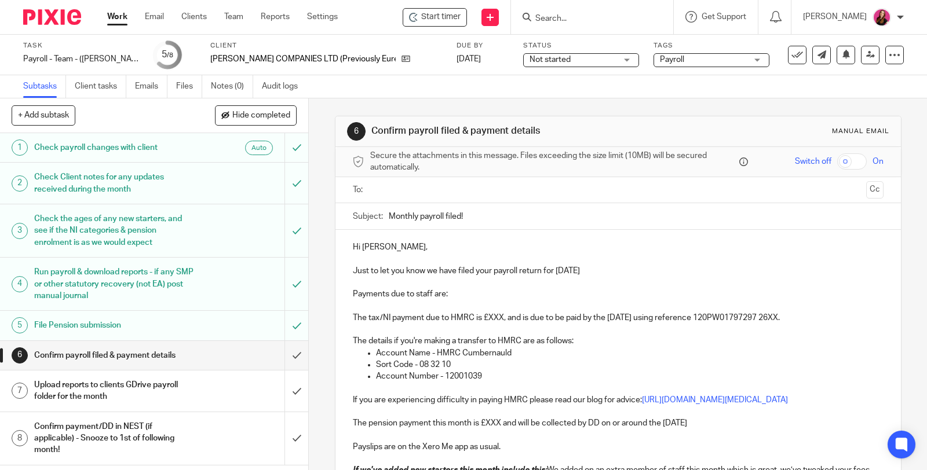
click at [427, 191] on input "text" at bounding box center [617, 190] width 486 height 13
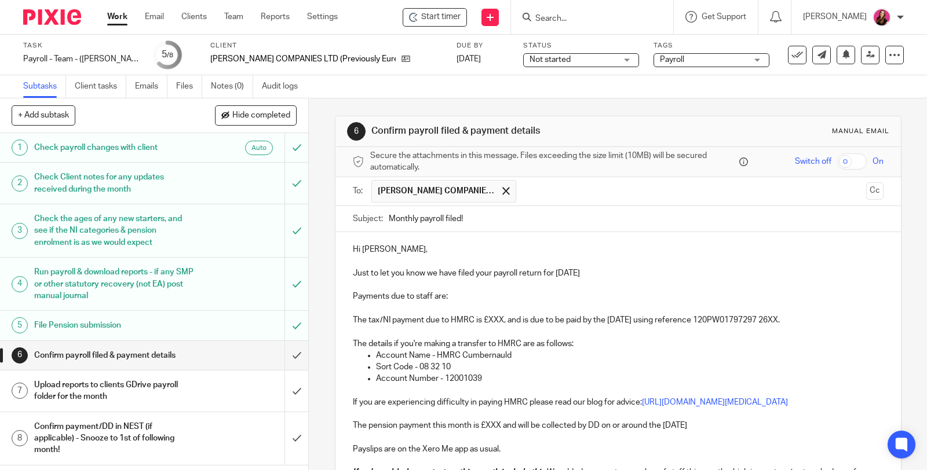
click at [456, 294] on p "Payments due to staff are:" at bounding box center [618, 297] width 530 height 12
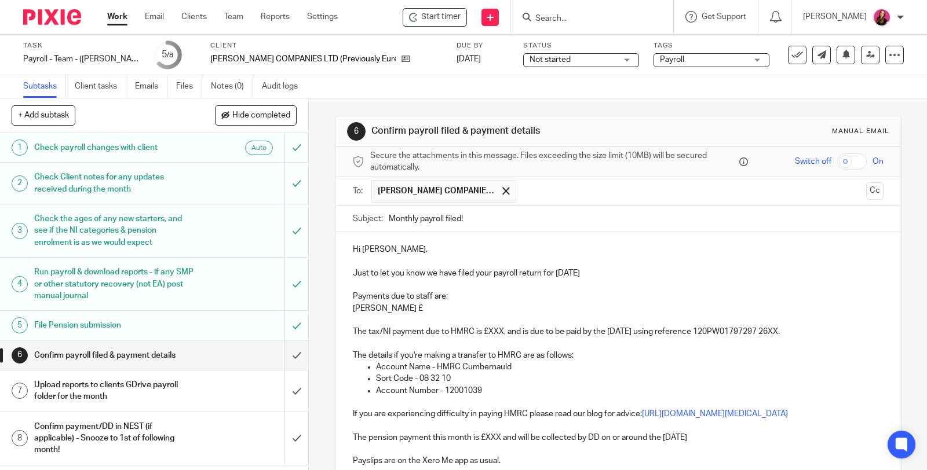
scroll to position [129, 0]
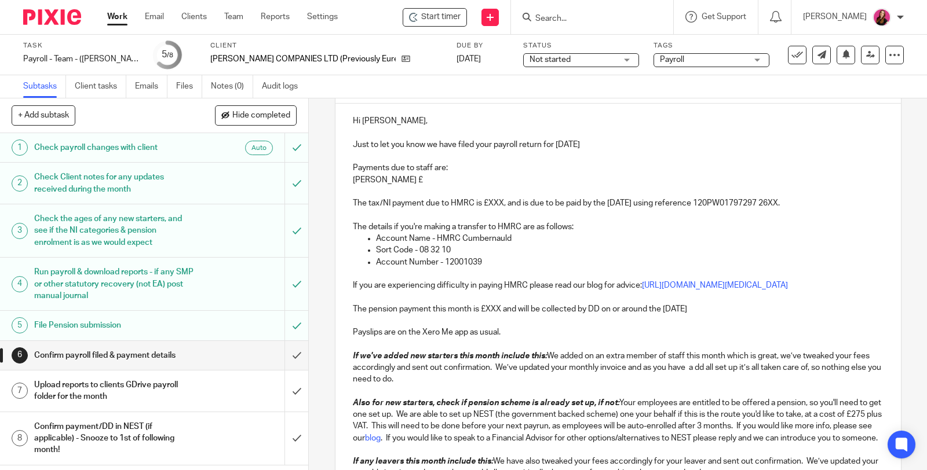
click at [497, 315] on p "The pension payment this month is £XXX and will be collected by DD on or around…" at bounding box center [618, 309] width 530 height 12
click at [733, 315] on p "The pension payment this month is £589.46 and will be collected by DD on or aro…" at bounding box center [618, 309] width 530 height 12
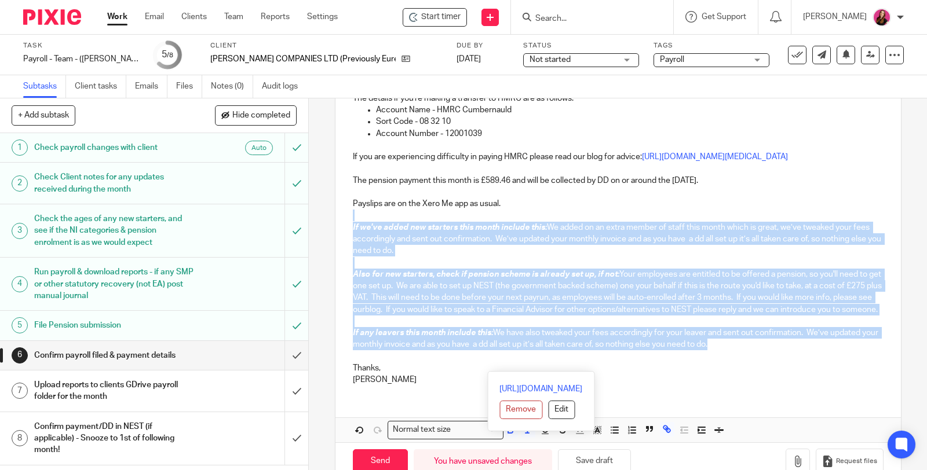
drag, startPoint x: 733, startPoint y: 369, endPoint x: 327, endPoint y: 227, distance: 430.2
click at [327, 227] on div "6 Confirm payroll filed & payment details Manual email Secure the attachments i…" at bounding box center [618, 284] width 618 height 372
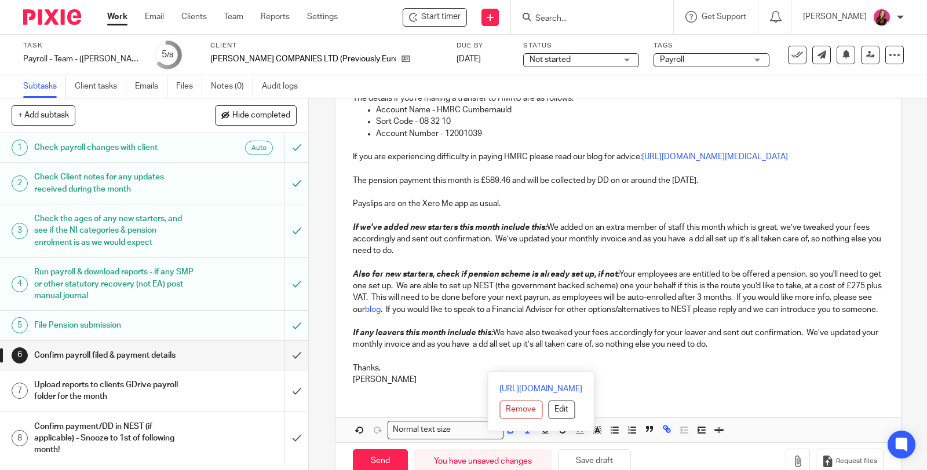
scroll to position [206, 0]
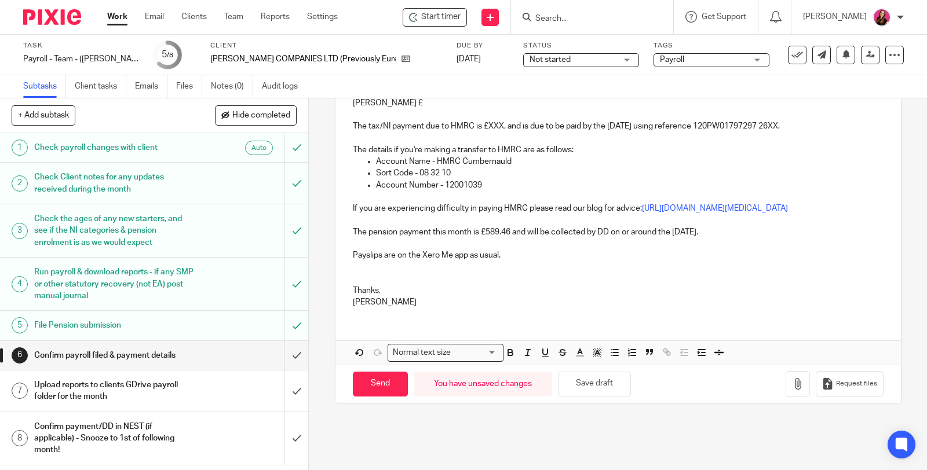
click at [512, 273] on p at bounding box center [618, 267] width 530 height 12
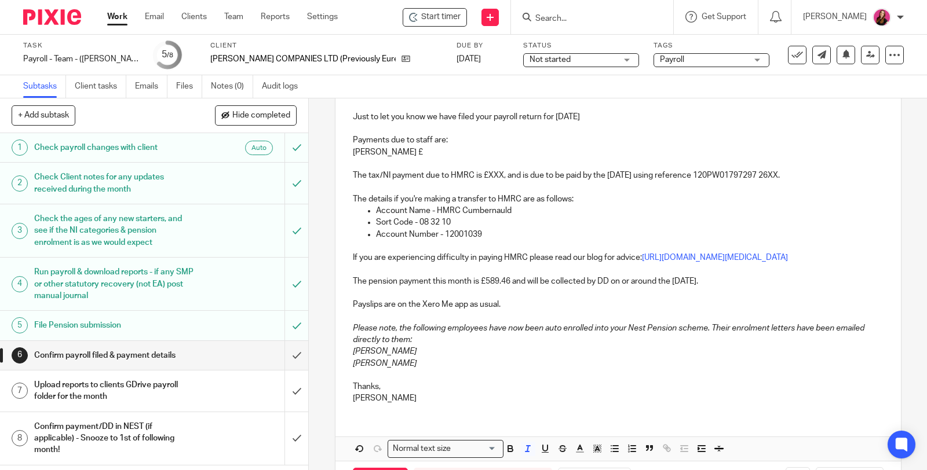
scroll to position [141, 0]
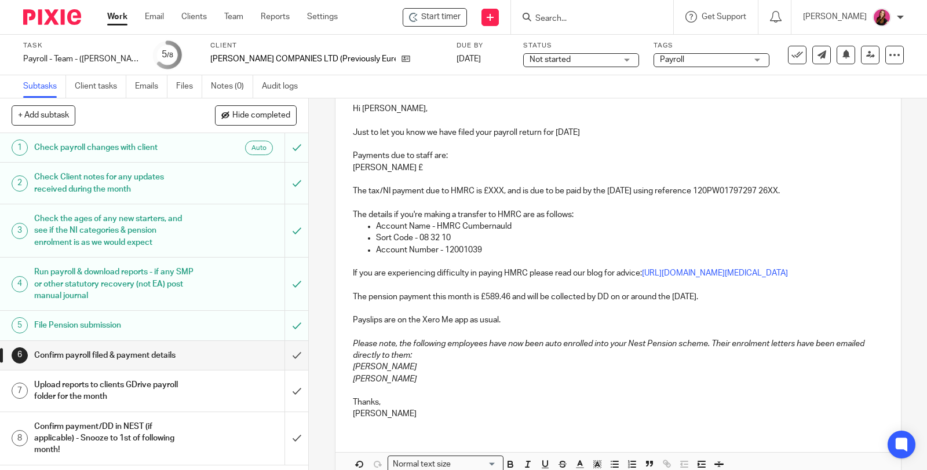
click at [403, 166] on p "Annabelle £" at bounding box center [618, 168] width 530 height 12
click at [412, 162] on p "Annabelle £" at bounding box center [618, 168] width 530 height 12
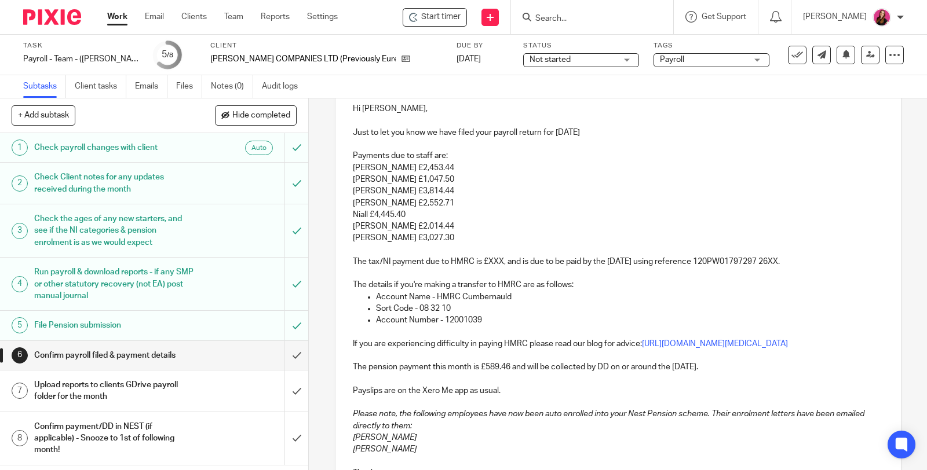
click at [498, 259] on p "The tax/NI payment due to HMRC is £XXX, and is due to be paid by the 22nd Octob…" at bounding box center [618, 256] width 530 height 24
click at [839, 261] on p "The tax/NI payment due to HMRC is £2,577.94, and is due to be paid by the 22nd …" at bounding box center [618, 256] width 530 height 24
click at [722, 193] on p "Julie-Ann £3,814.44" at bounding box center [618, 191] width 530 height 12
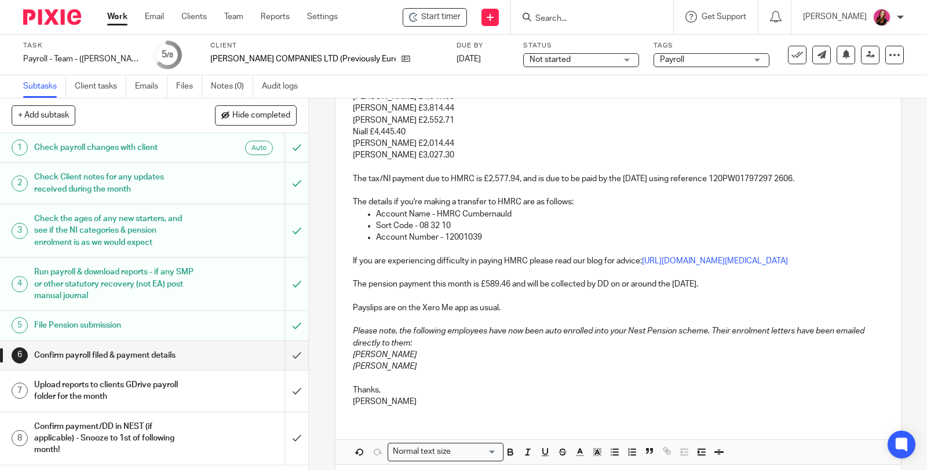
scroll to position [282, 0]
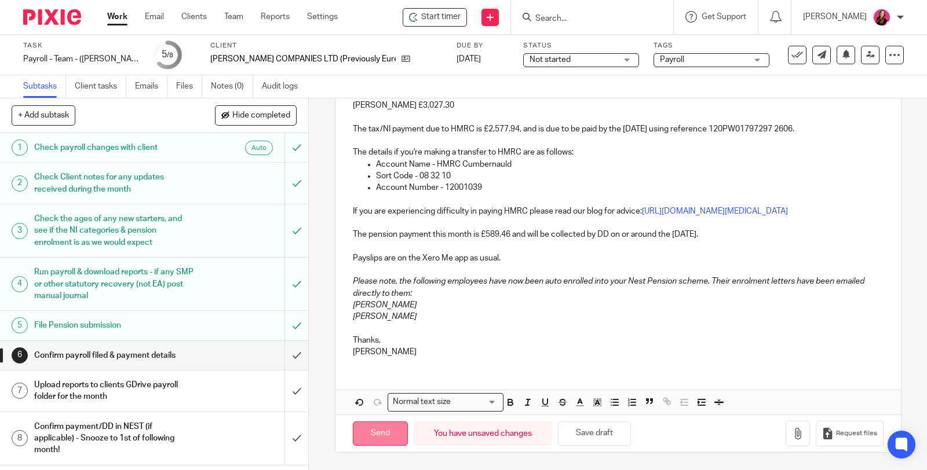
click at [371, 433] on input "Send" at bounding box center [380, 434] width 55 height 25
type input "Sent"
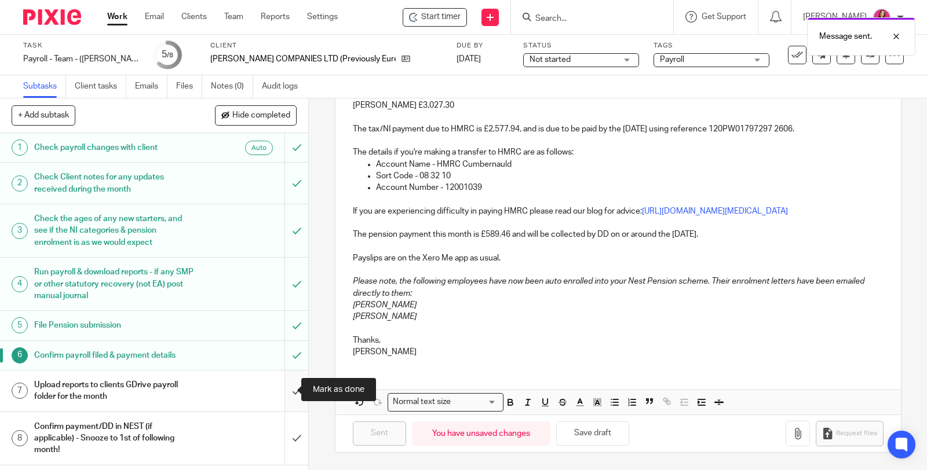
click at [283, 388] on input "submit" at bounding box center [154, 391] width 308 height 41
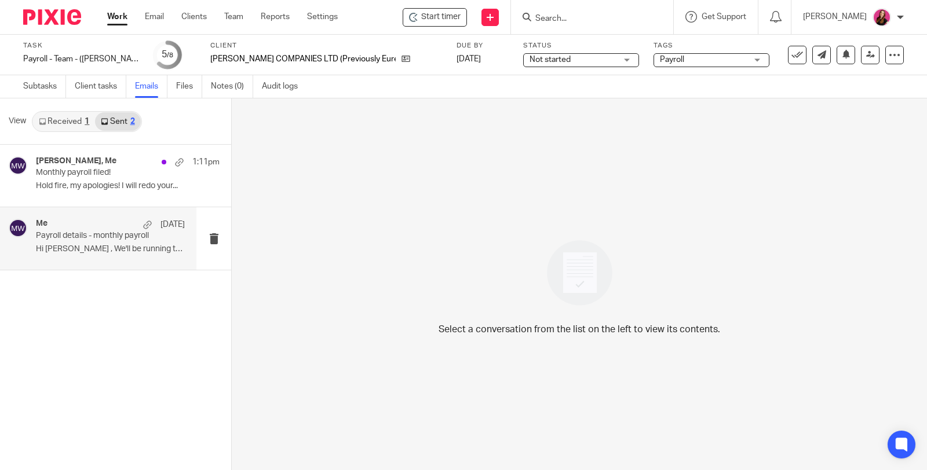
click at [109, 235] on p "Payroll details - monthly payroll" at bounding box center [95, 236] width 119 height 10
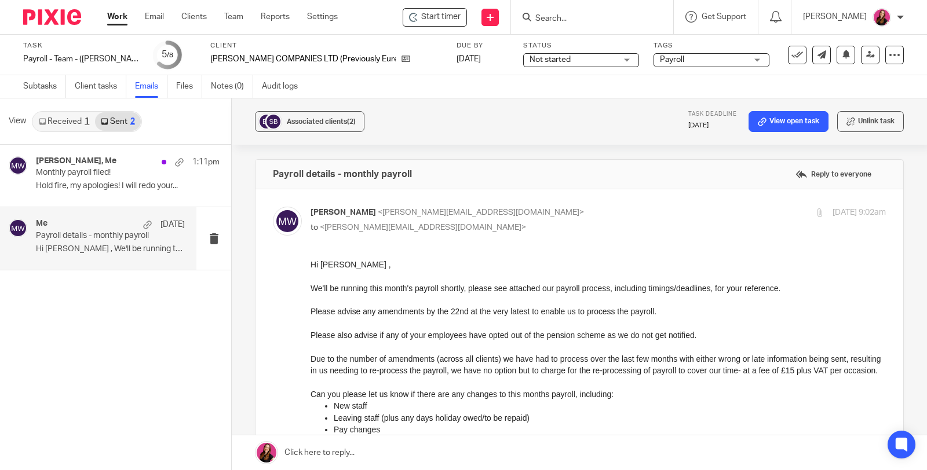
scroll to position [129, 0]
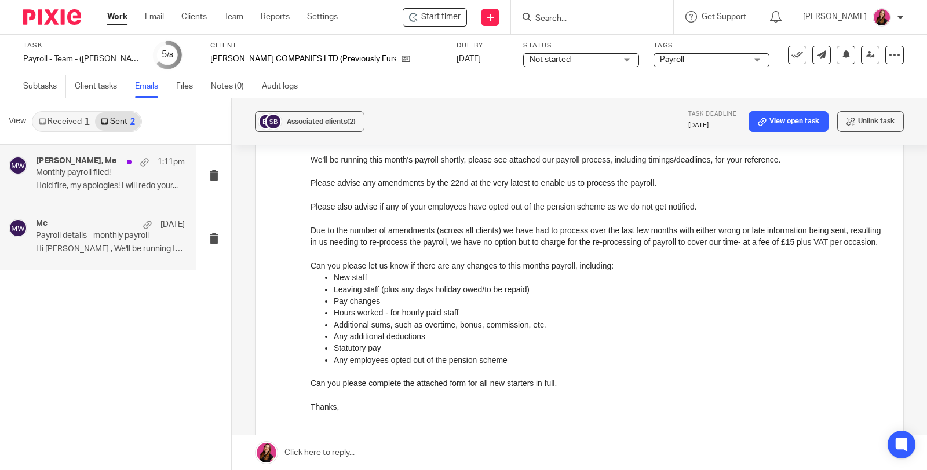
click at [79, 179] on div "[PERSON_NAME], Me 1:11pm Monthly payroll filed! Hold fire, my apologies! I will…" at bounding box center [110, 175] width 149 height 39
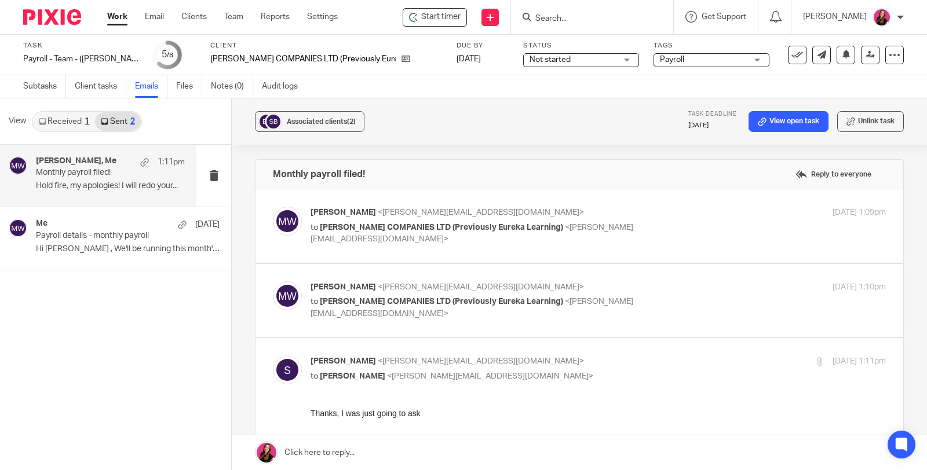
scroll to position [0, 0]
click at [486, 292] on p "[PERSON_NAME] <[PERSON_NAME][EMAIL_ADDRESS][DOMAIN_NAME]>" at bounding box center [501, 287] width 383 height 12
checkbox input "true"
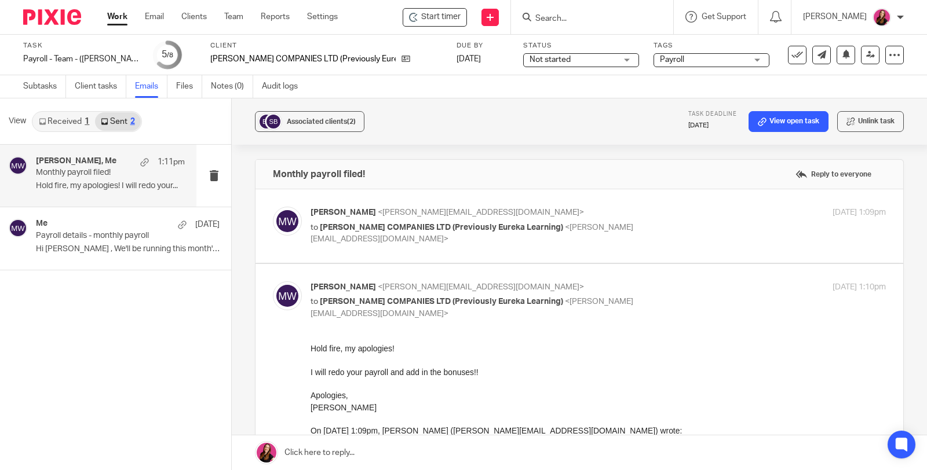
click at [508, 244] on div "[PERSON_NAME] <[EMAIL_ADDRESS][DOMAIN_NAME]> to [PERSON_NAME] COMPANIES LTD (Pr…" at bounding box center [579, 226] width 613 height 39
click at [402, 222] on p "to BOLAND COMPANIES LTD (Previously Eureka Learning) <sarah@bolandcompanies.co.…" at bounding box center [501, 234] width 383 height 24
checkbox input "true"
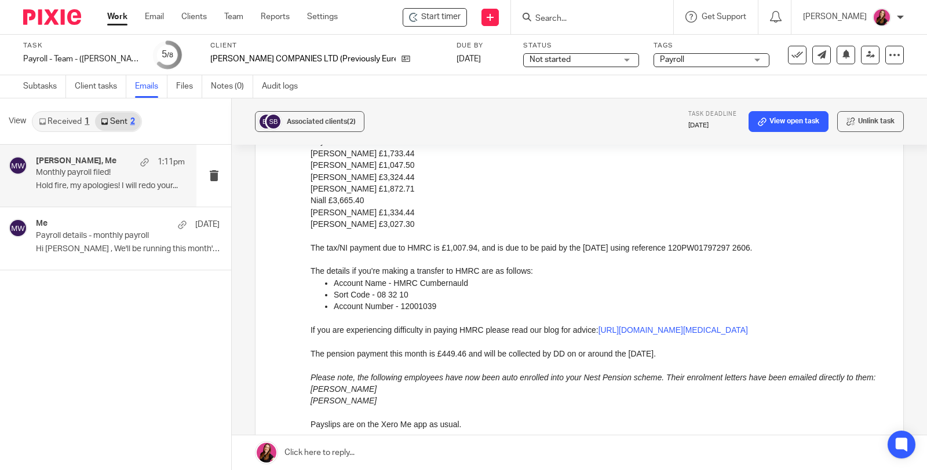
scroll to position [193, 0]
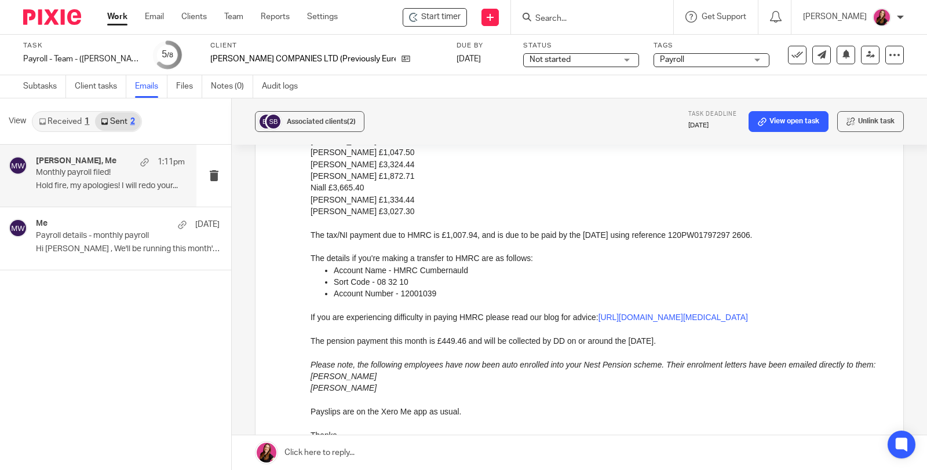
drag, startPoint x: 375, startPoint y: 401, endPoint x: 613, endPoint y: 446, distance: 241.7
click at [310, 380] on html "Hi Sarah, Just to let you know we have filed your payroll return for September …" at bounding box center [597, 269] width 575 height 389
copy div "Please note, the following employees have now been auto enrolled into your Nest…"
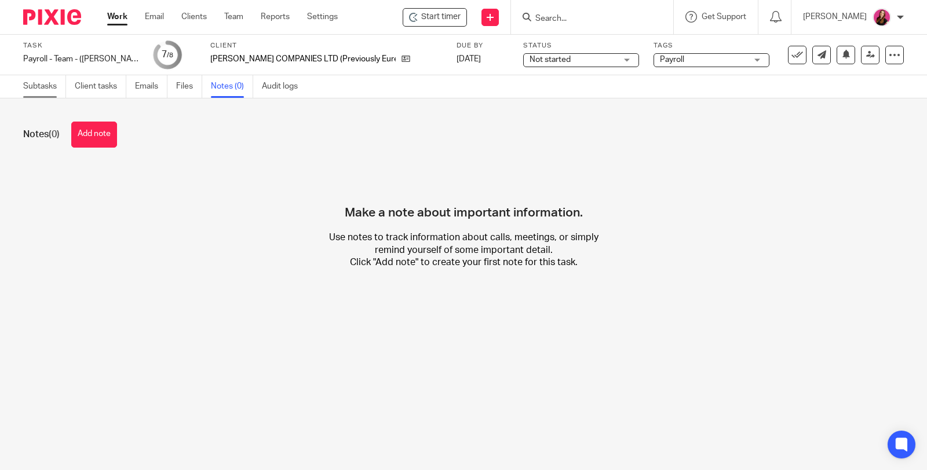
click at [30, 86] on link "Subtasks" at bounding box center [44, 86] width 43 height 23
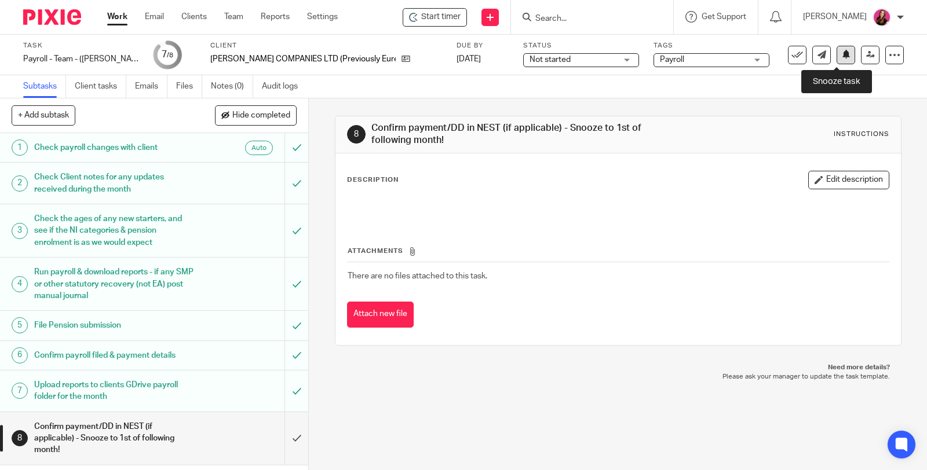
click at [836, 59] on button at bounding box center [845, 55] width 19 height 19
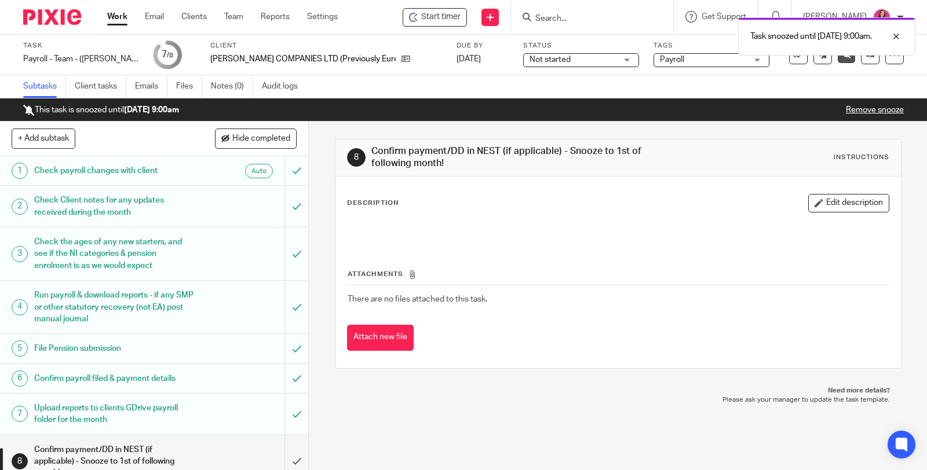
click at [119, 22] on link "Work" at bounding box center [117, 17] width 20 height 12
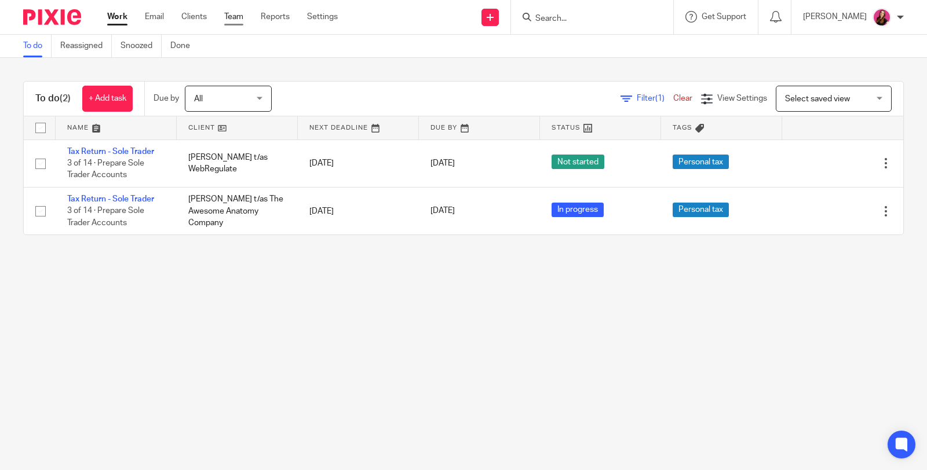
click at [232, 18] on link "Team" at bounding box center [233, 17] width 19 height 12
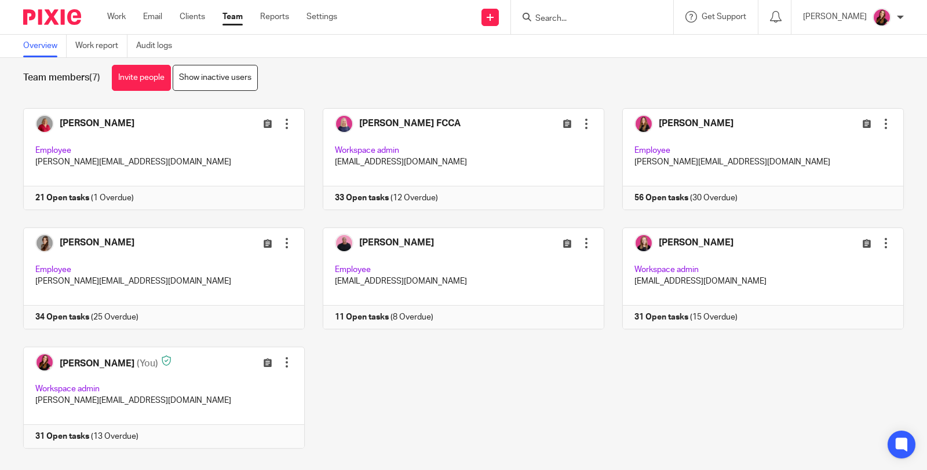
scroll to position [32, 0]
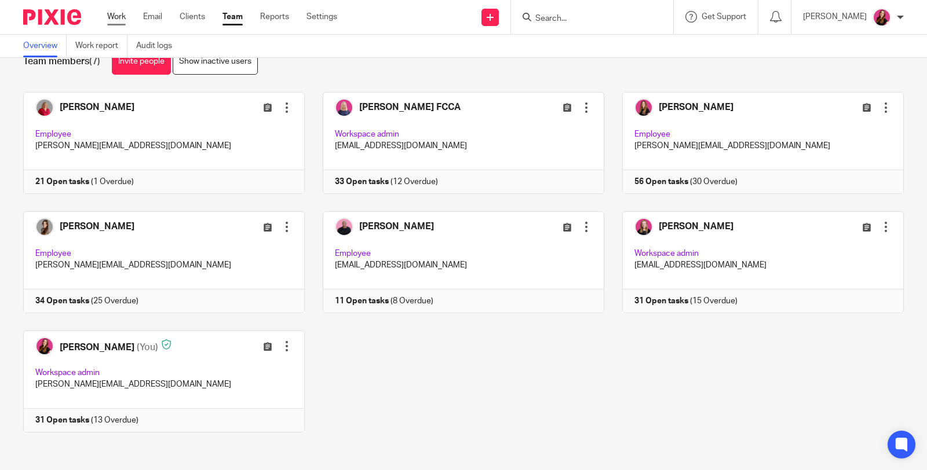
click at [118, 20] on link "Work" at bounding box center [116, 17] width 19 height 12
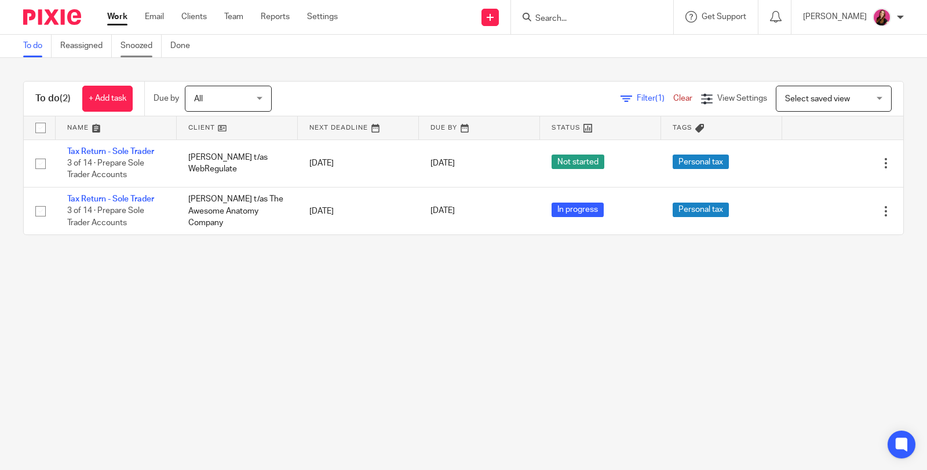
click at [137, 47] on link "Snoozed" at bounding box center [140, 46] width 41 height 23
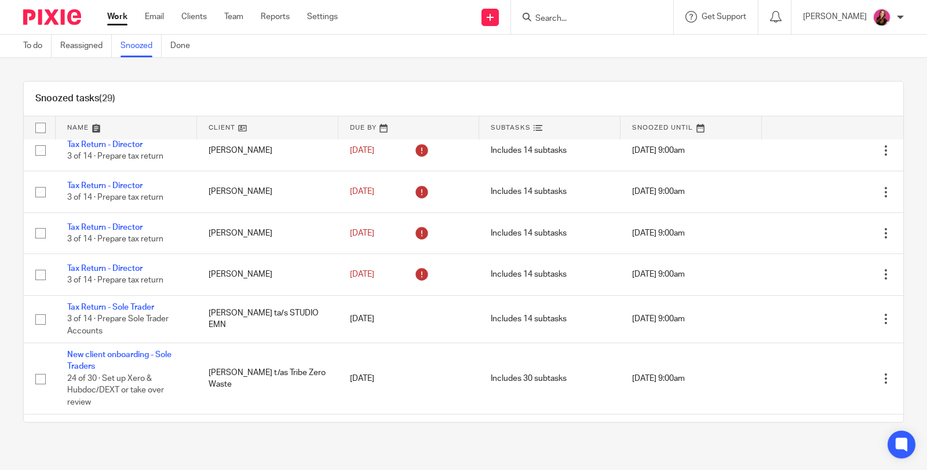
scroll to position [1258, 0]
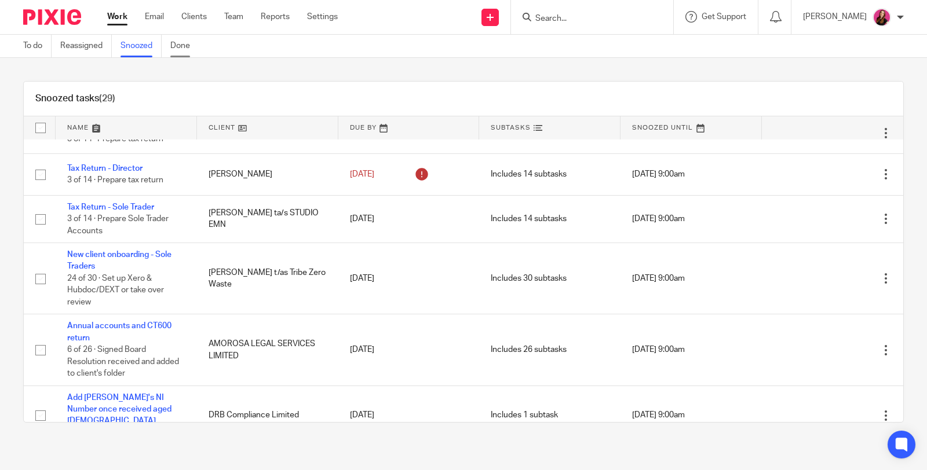
click at [177, 50] on link "Done" at bounding box center [184, 46] width 28 height 23
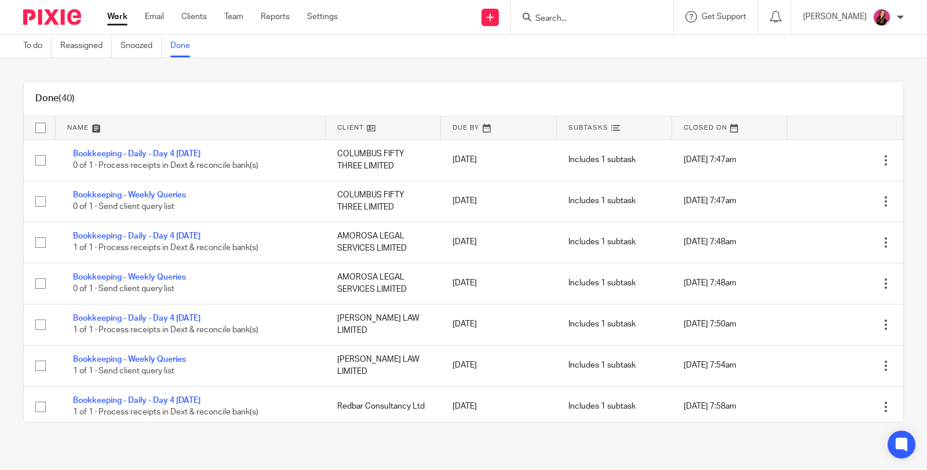
click at [34, 45] on link "To do" at bounding box center [37, 46] width 28 height 23
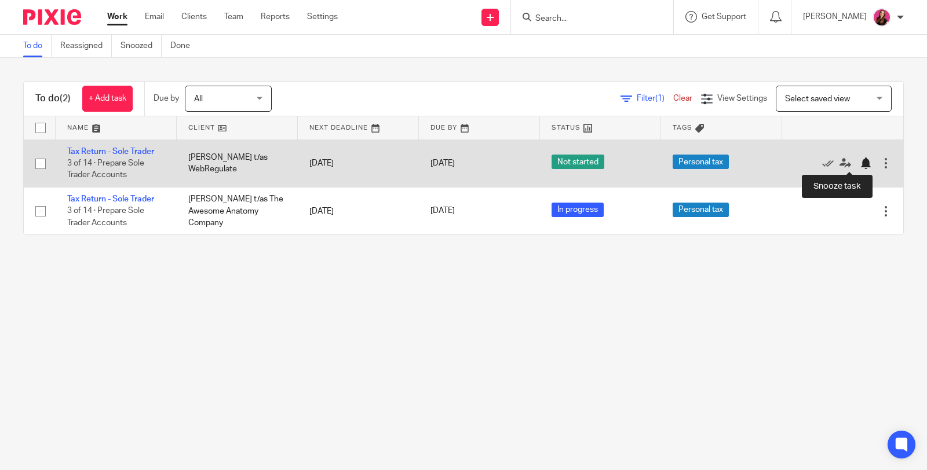
click at [859, 162] on div at bounding box center [865, 164] width 12 height 12
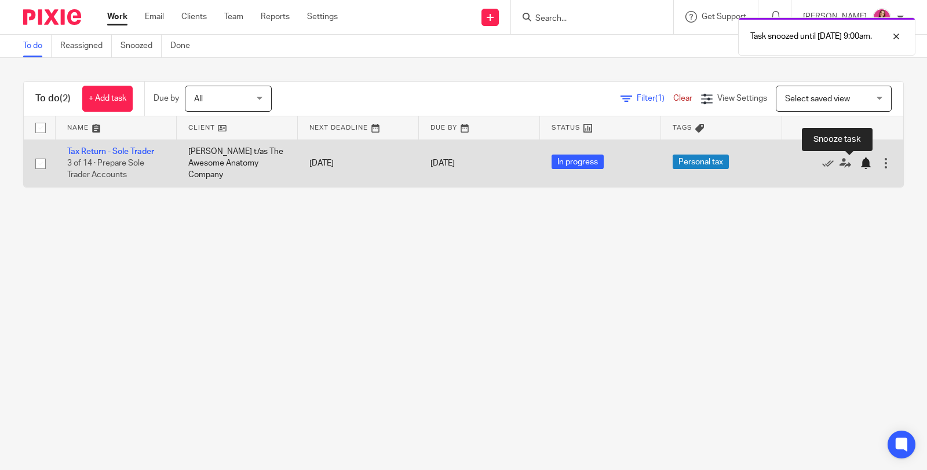
click at [859, 167] on div at bounding box center [865, 164] width 12 height 12
